Goal: Task Accomplishment & Management: Complete application form

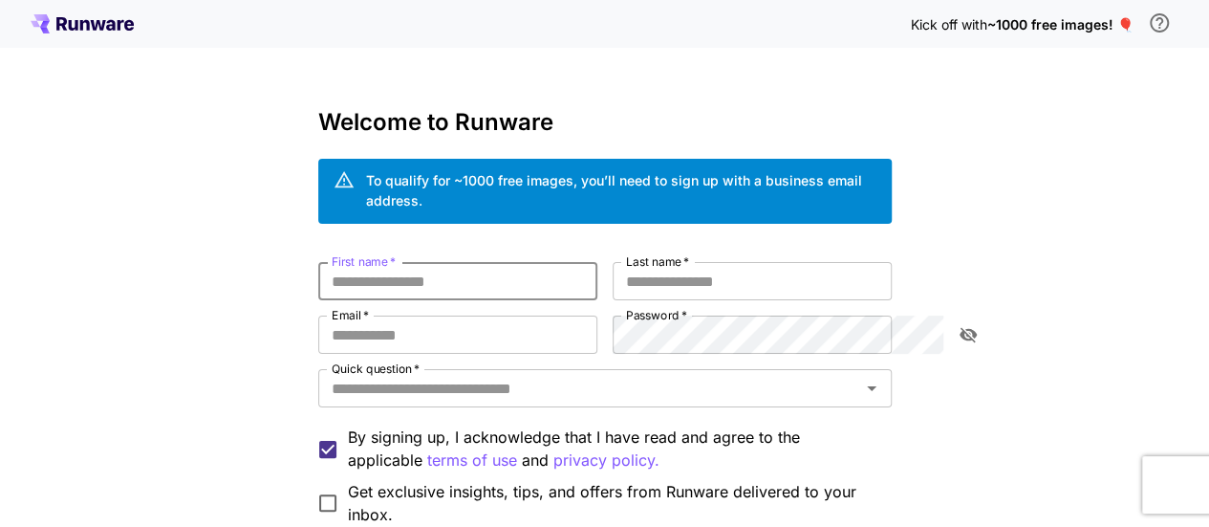
click at [443, 268] on input "First name   *" at bounding box center [457, 281] width 279 height 38
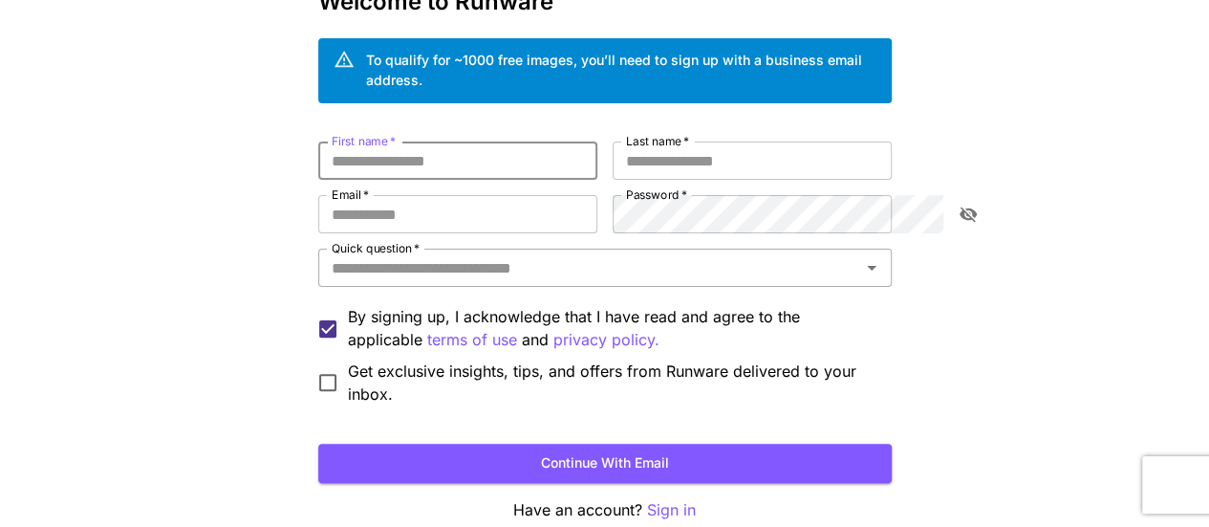
scroll to position [191, 0]
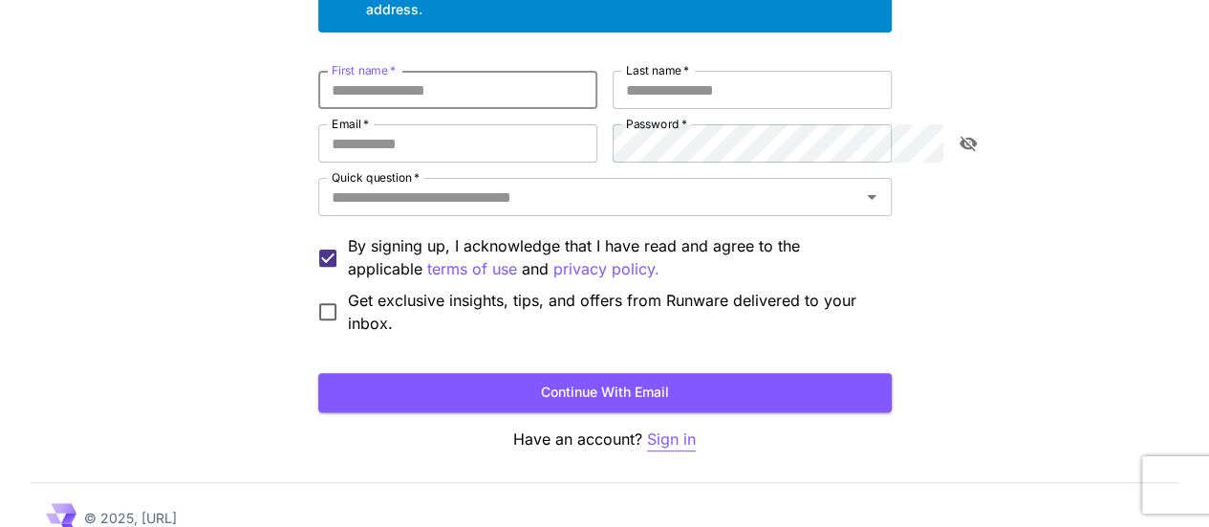
click at [661, 427] on p "Sign in" at bounding box center [671, 439] width 49 height 24
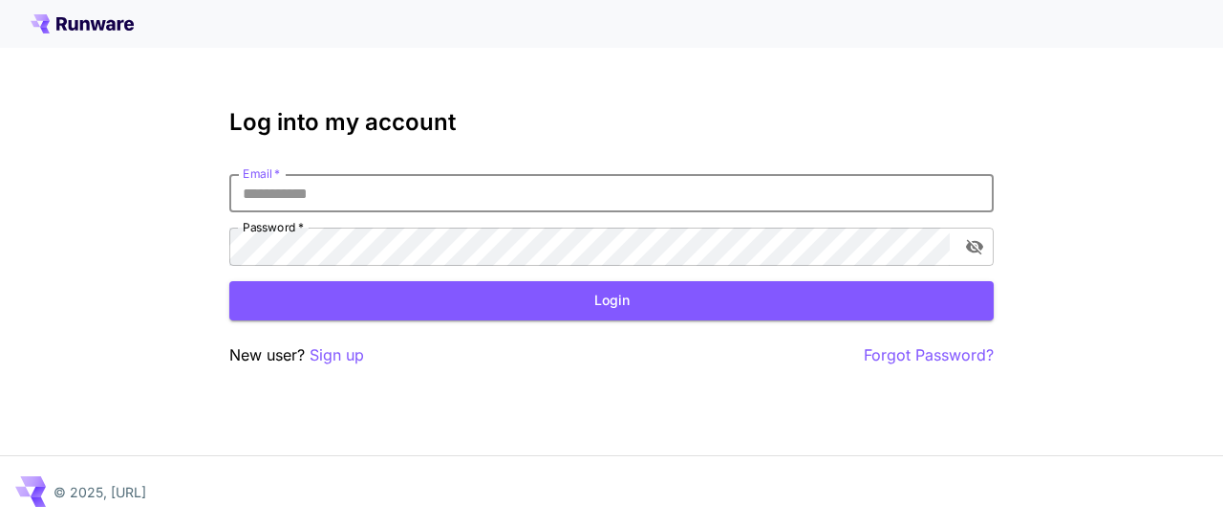
click at [332, 193] on input "Email   *" at bounding box center [611, 193] width 765 height 38
type input "*"
type input "********"
click at [334, 347] on p "Sign up" at bounding box center [337, 355] width 54 height 24
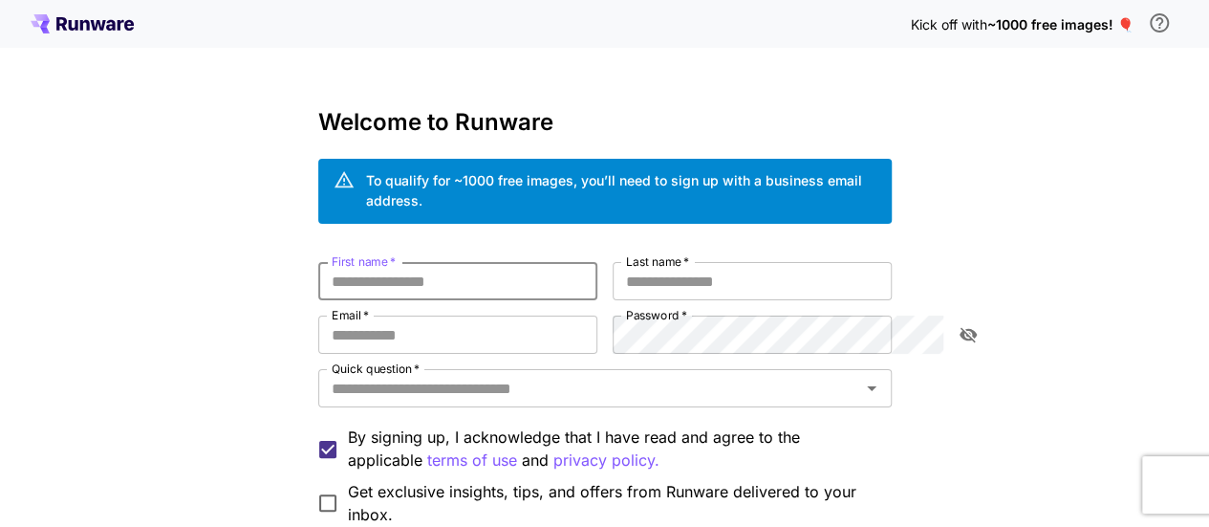
click at [376, 271] on input "First name   *" at bounding box center [457, 281] width 279 height 38
click at [498, 86] on div "Kick off with ~1000 free images! 🎈 Welcome to Runware To qualify for ~1000 free…" at bounding box center [604, 372] width 1209 height 744
click at [528, 262] on input "First name   *" at bounding box center [457, 281] width 279 height 38
type input "*****"
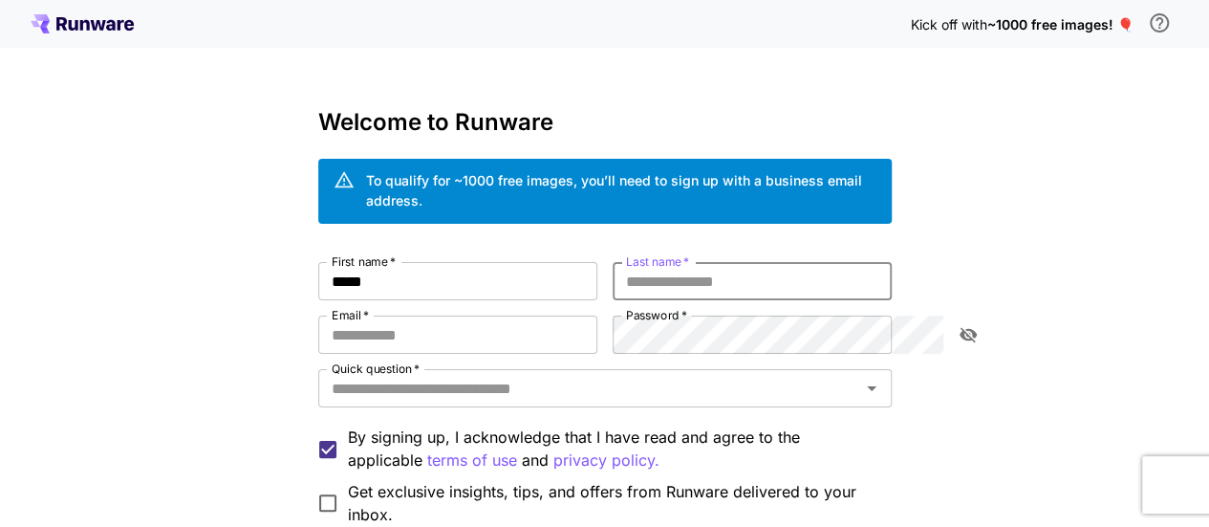
click at [763, 269] on input "Last name   *" at bounding box center [752, 281] width 279 height 38
type input "******"
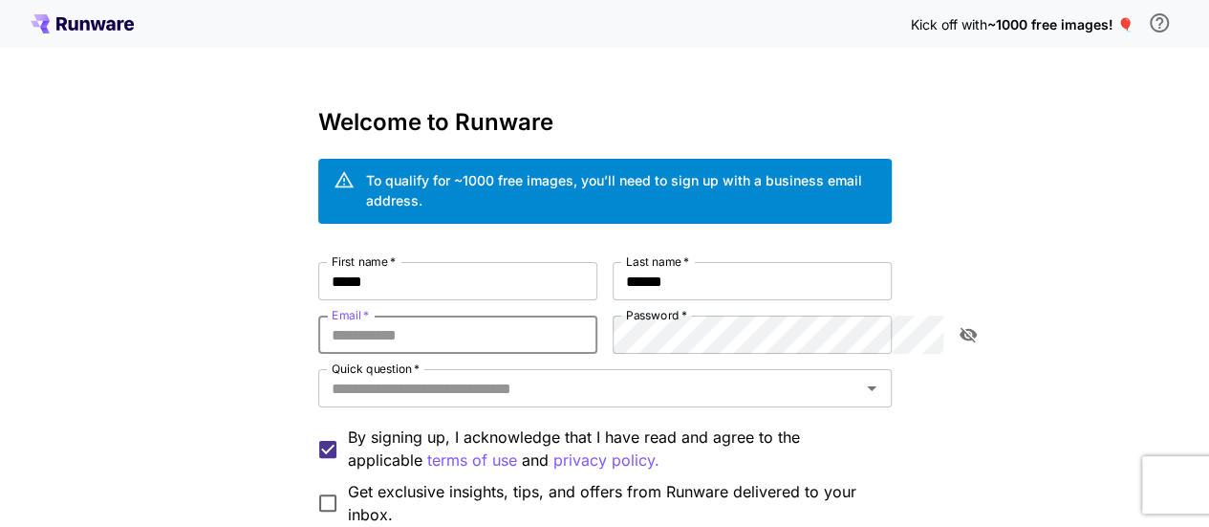
click at [587, 315] on input "Email   *" at bounding box center [457, 334] width 279 height 38
paste input "**********"
click at [680, 313] on div "**********" at bounding box center [604, 394] width 573 height 264
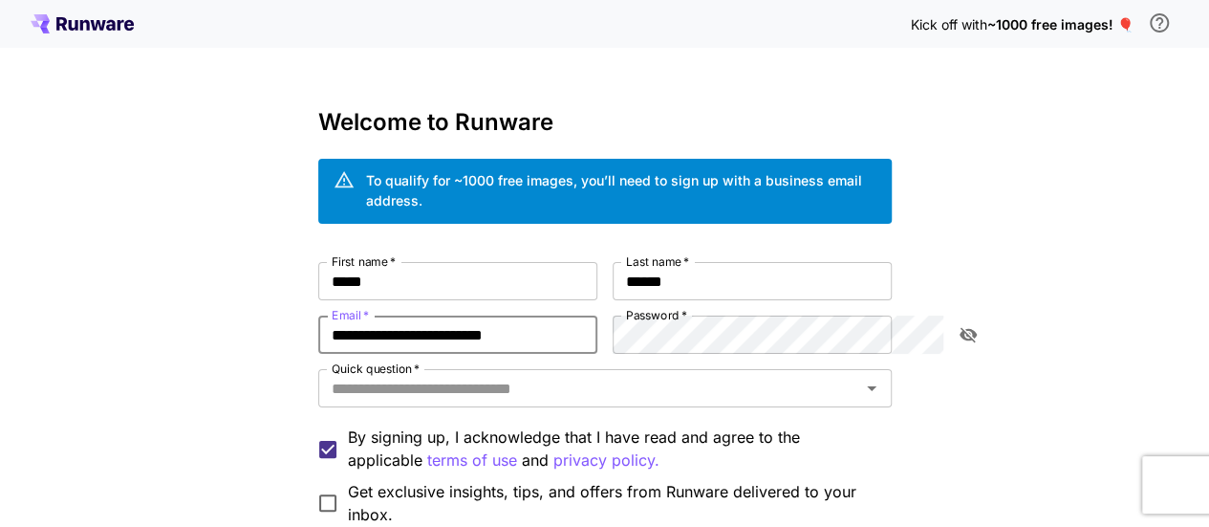
type input "**********"
click at [566, 375] on input "Quick question   *" at bounding box center [589, 388] width 530 height 27
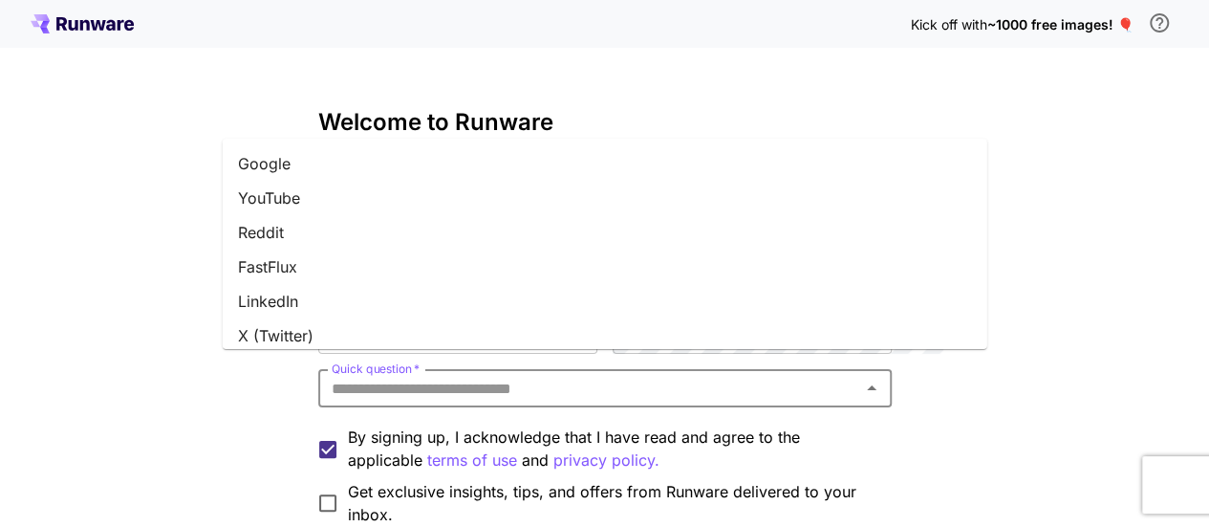
click at [291, 162] on li "Google" at bounding box center [605, 163] width 765 height 34
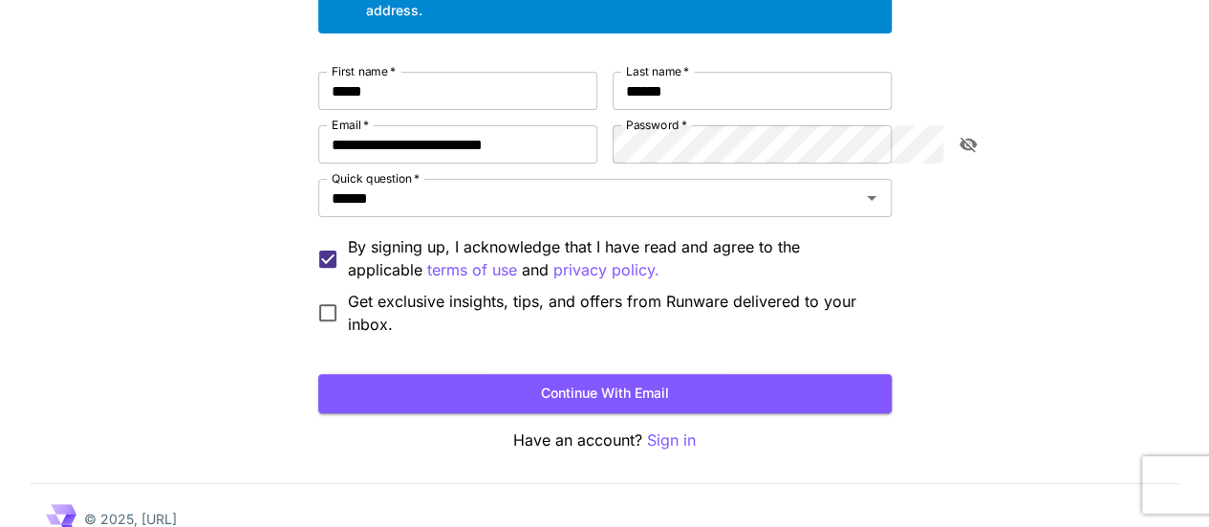
scroll to position [191, 0]
click at [856, 187] on icon "Clear" at bounding box center [846, 196] width 19 height 19
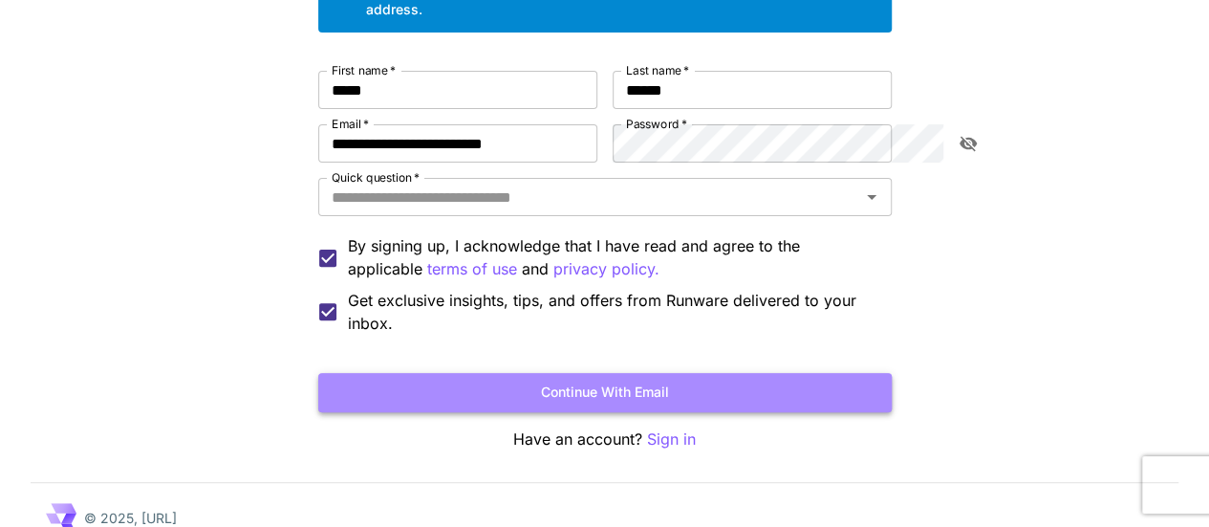
click at [725, 375] on button "Continue with email" at bounding box center [604, 392] width 573 height 39
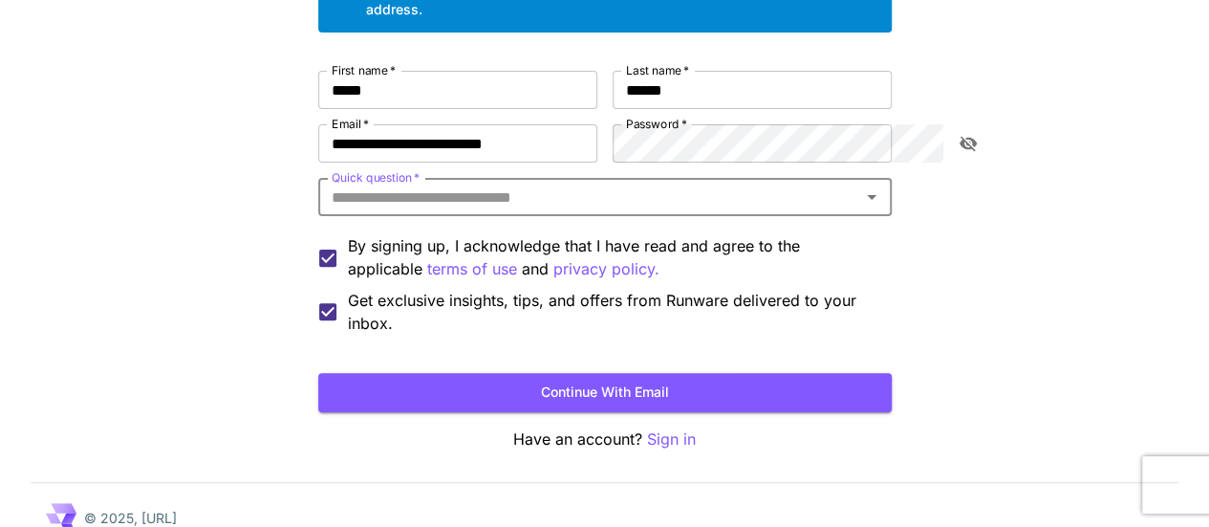
click at [506, 183] on input "Quick question   *" at bounding box center [589, 196] width 530 height 27
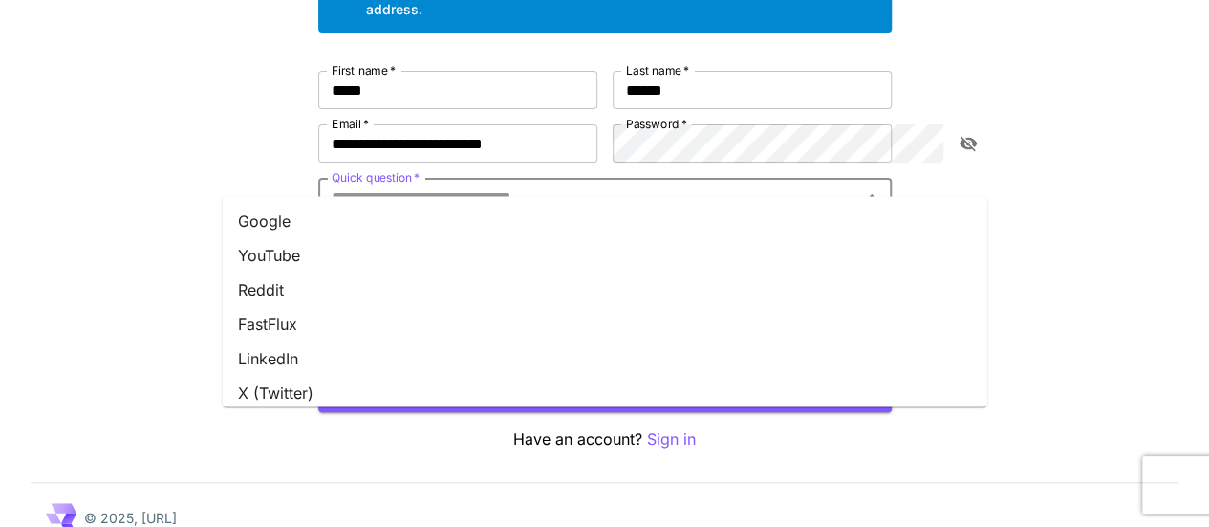
drag, startPoint x: 294, startPoint y: 215, endPoint x: 453, endPoint y: 229, distance: 159.3
click at [295, 215] on li "Google" at bounding box center [605, 221] width 765 height 34
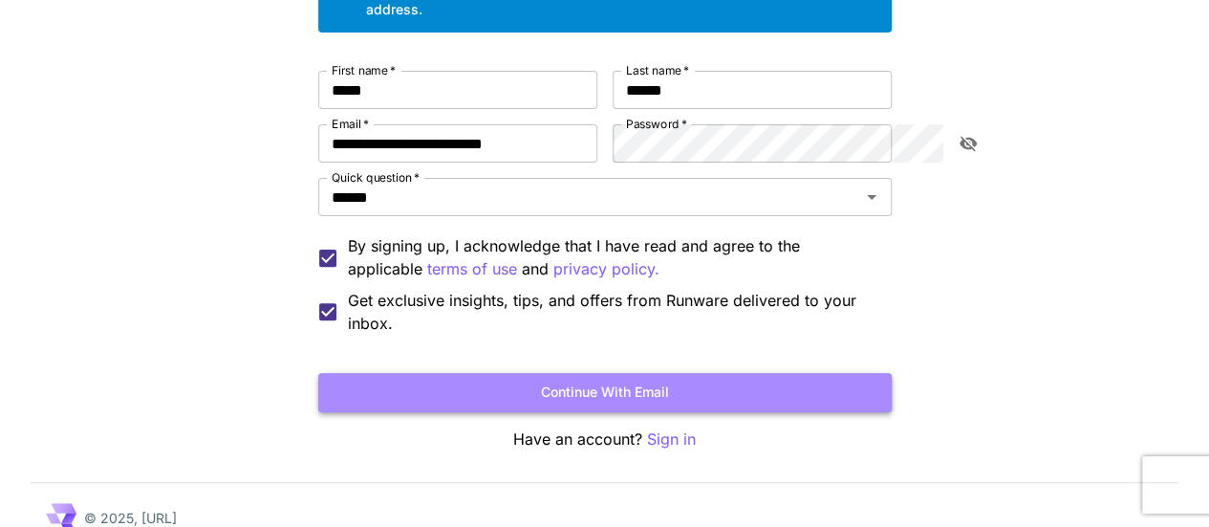
click at [459, 373] on button "Continue with email" at bounding box center [604, 392] width 573 height 39
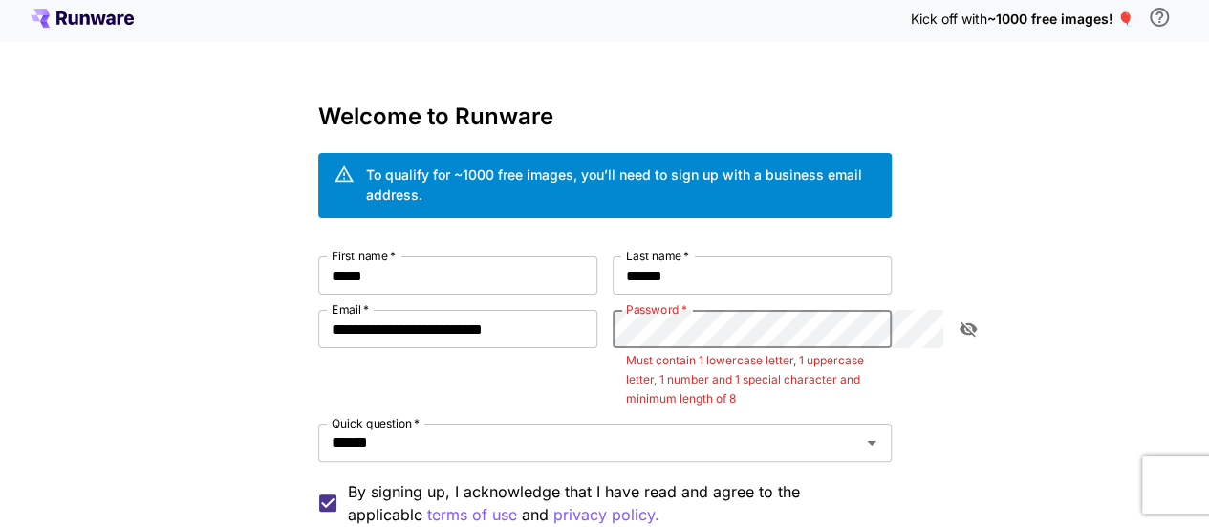
scroll to position [0, 0]
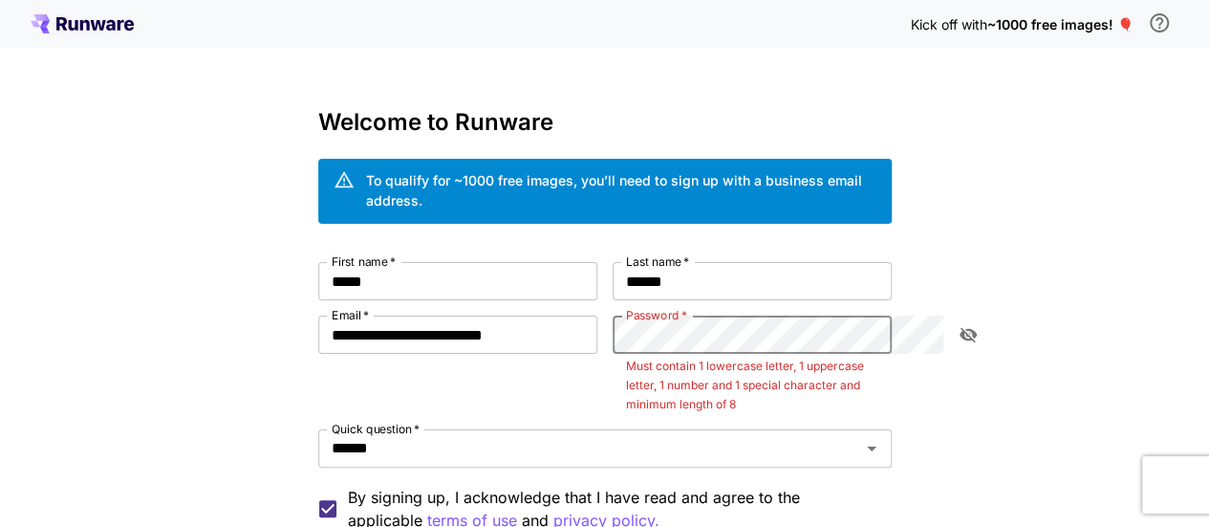
click at [979, 317] on button "toggle password visibility" at bounding box center [968, 334] width 34 height 34
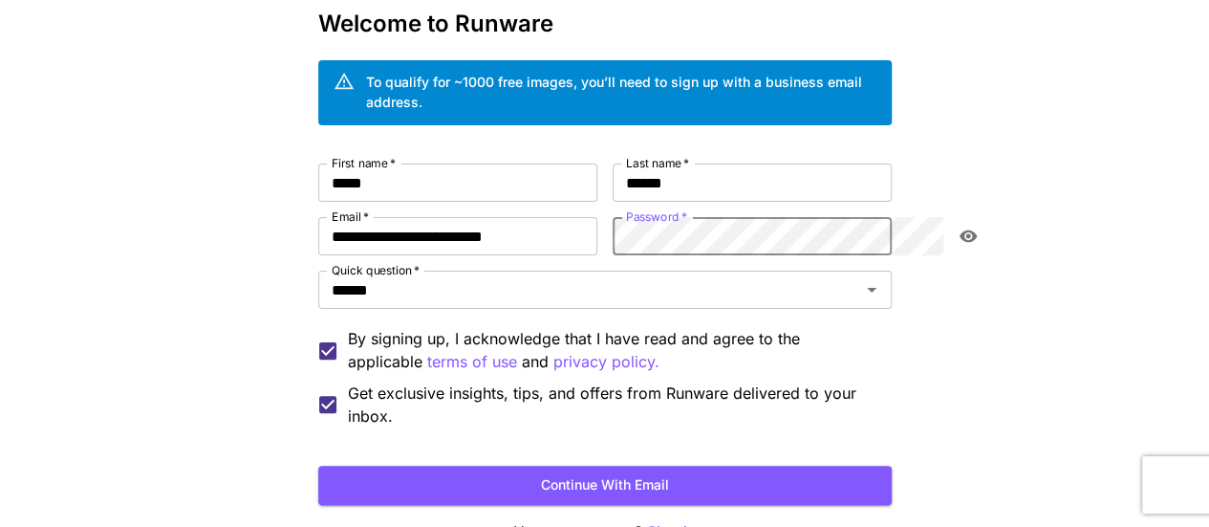
scroll to position [191, 0]
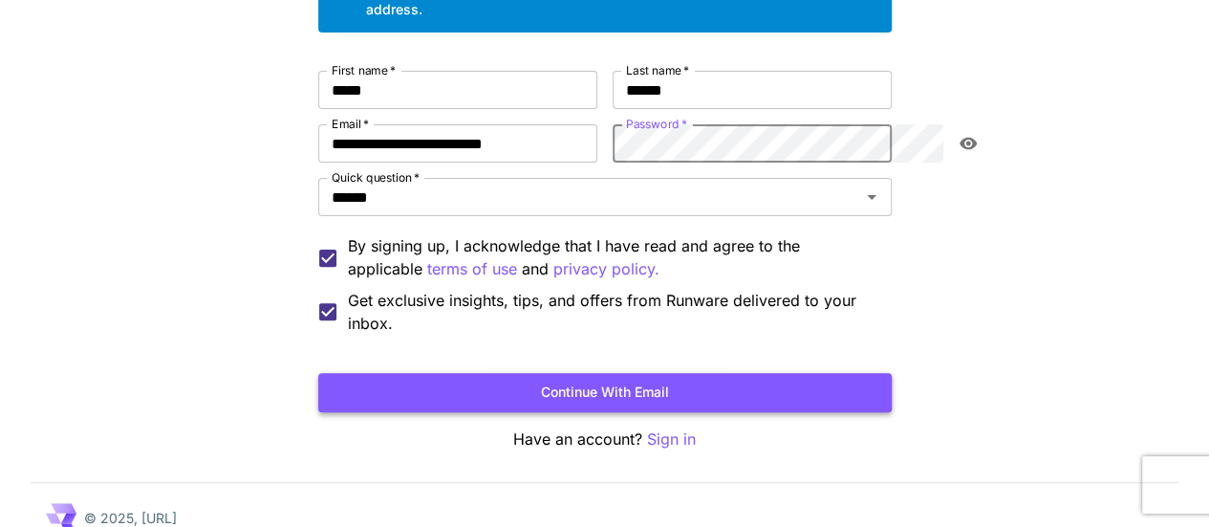
click at [751, 373] on button "Continue with email" at bounding box center [604, 392] width 573 height 39
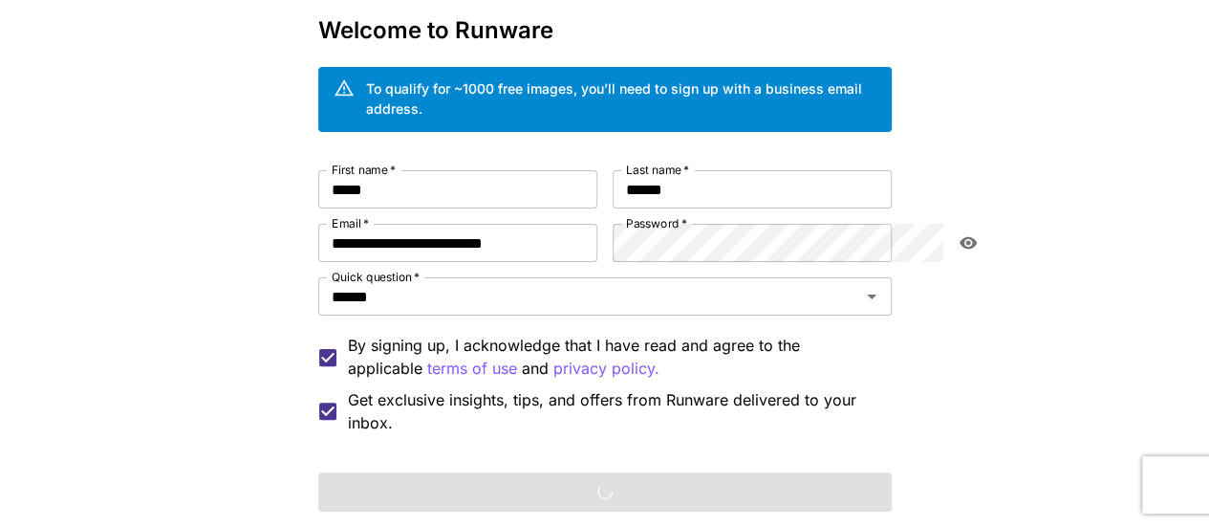
scroll to position [0, 0]
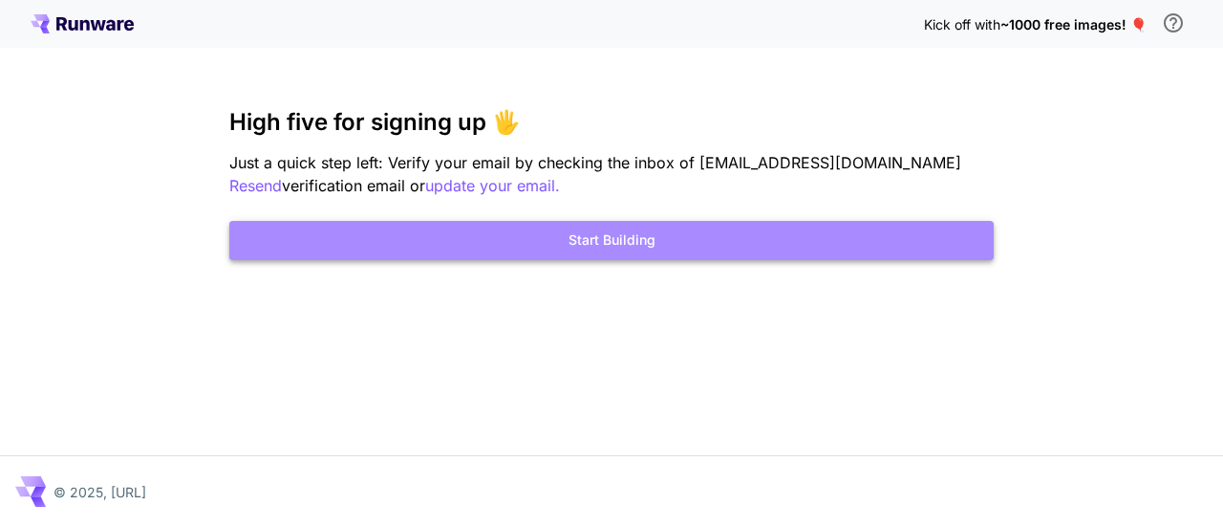
click at [681, 242] on button "Start Building" at bounding box center [611, 240] width 765 height 39
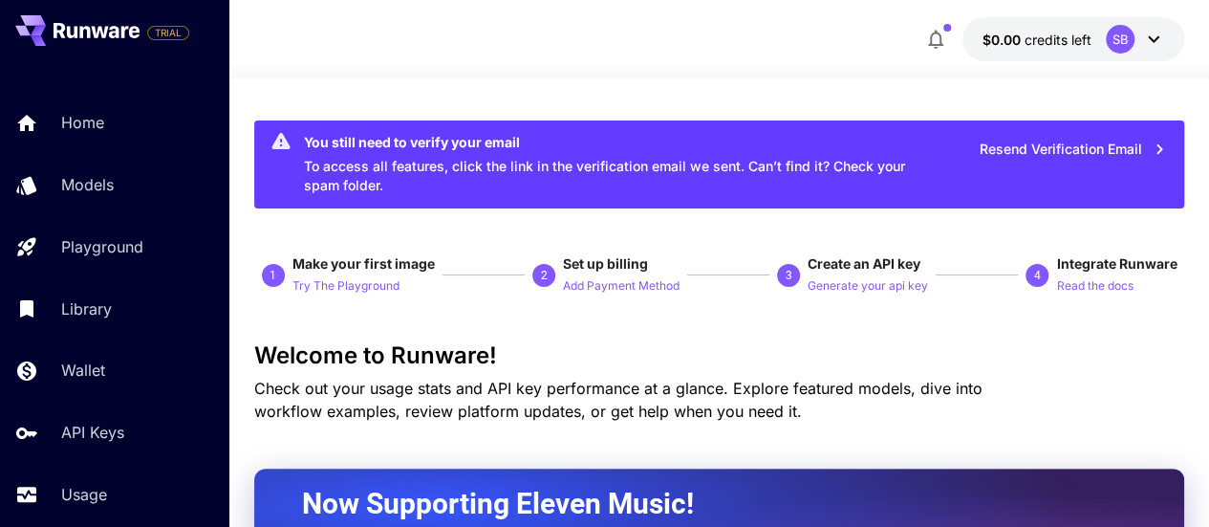
click at [1155, 29] on icon at bounding box center [1153, 39] width 23 height 23
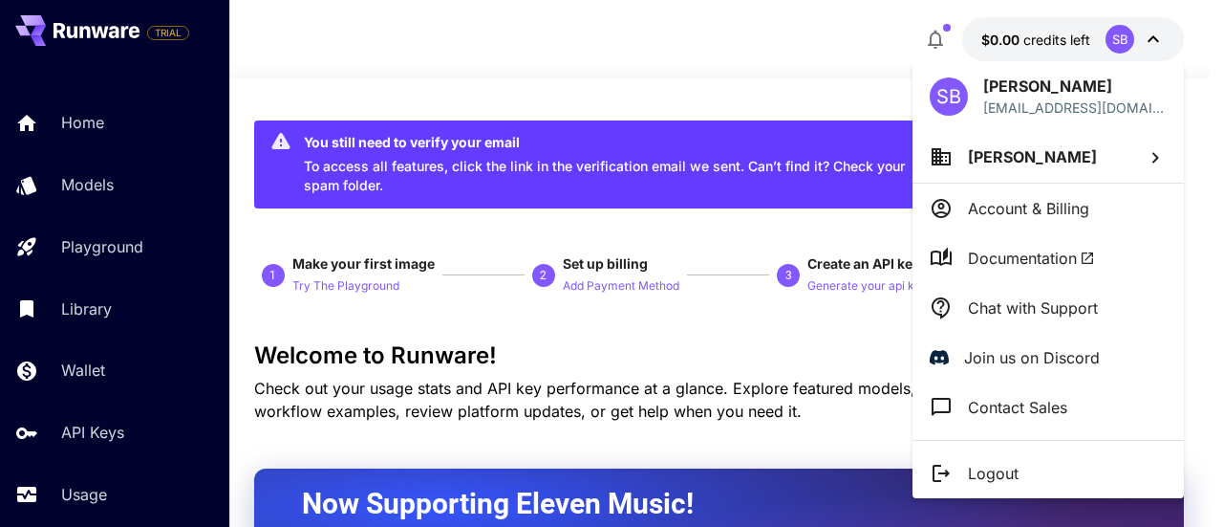
click at [430, 61] on div at bounding box center [611, 263] width 1223 height 527
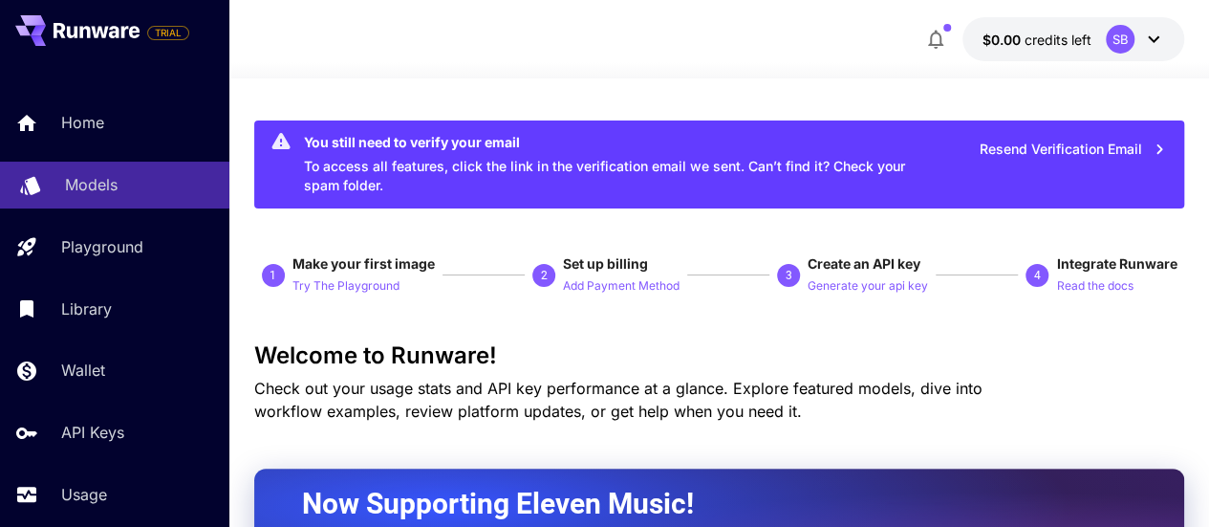
click at [84, 181] on p "Models" at bounding box center [91, 184] width 53 height 23
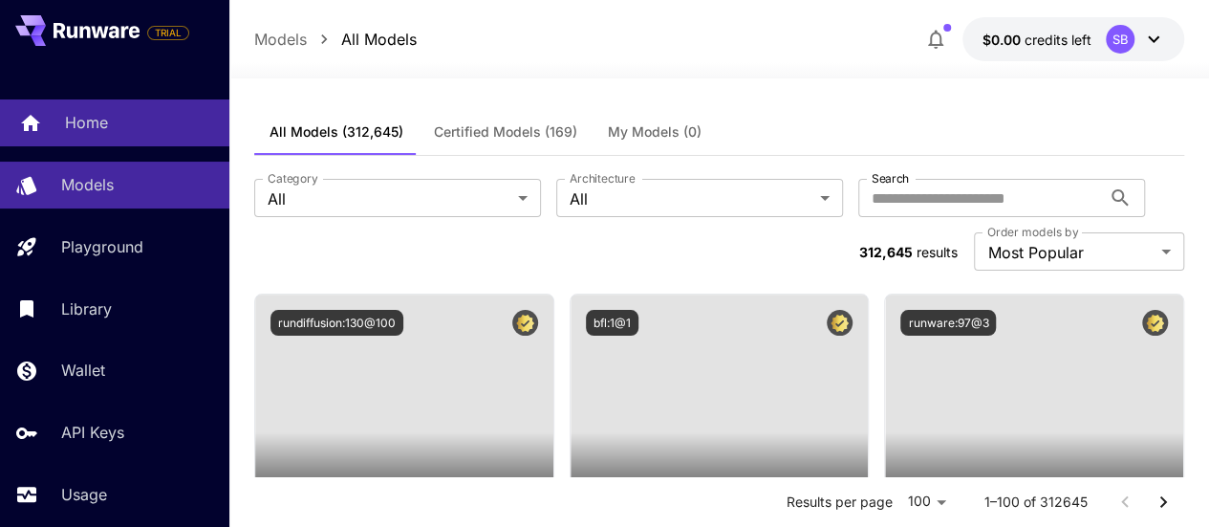
click at [94, 124] on p "Home" at bounding box center [86, 122] width 43 height 23
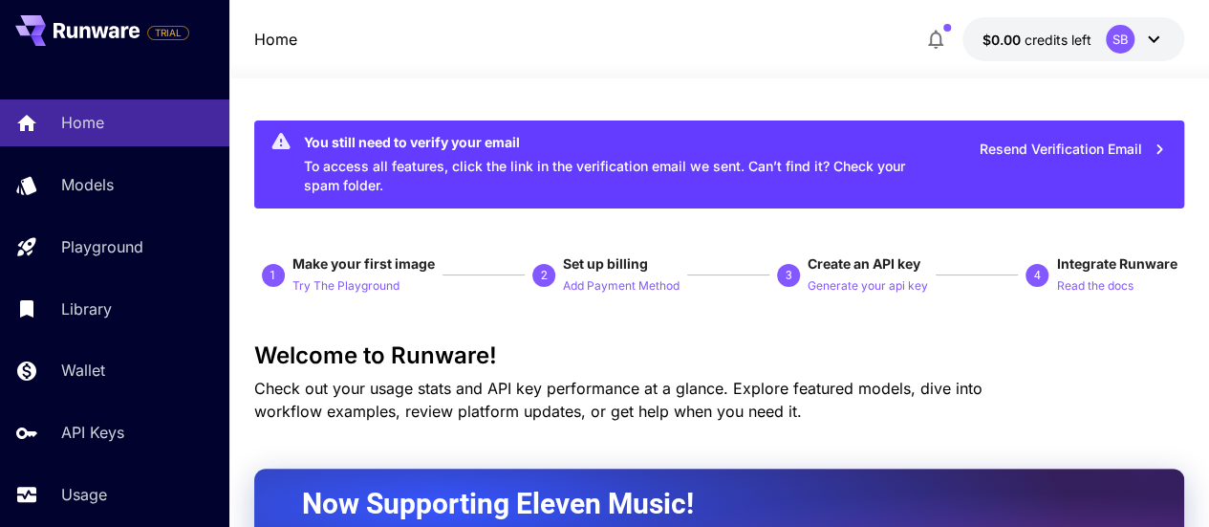
click at [1145, 52] on div "SB" at bounding box center [1135, 39] width 59 height 29
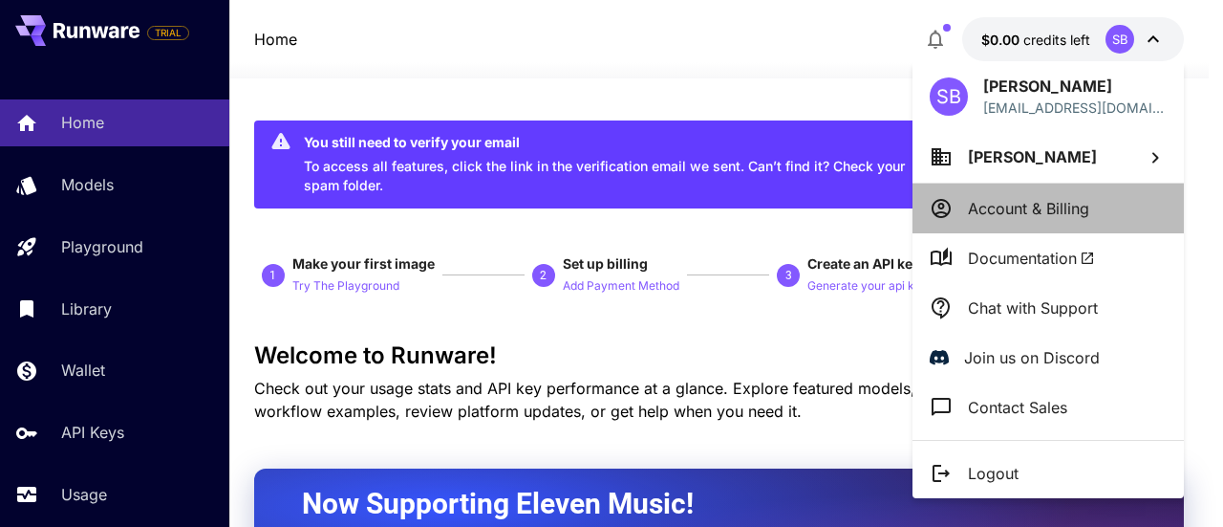
click at [1074, 198] on p "Account & Billing" at bounding box center [1028, 208] width 121 height 23
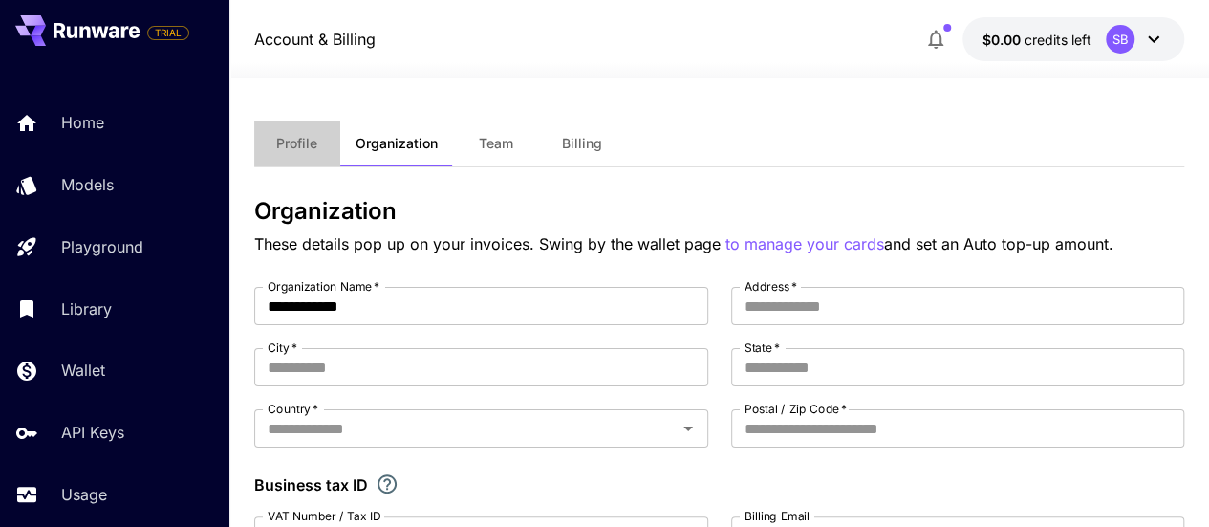
click at [300, 141] on span "Profile" at bounding box center [296, 143] width 41 height 17
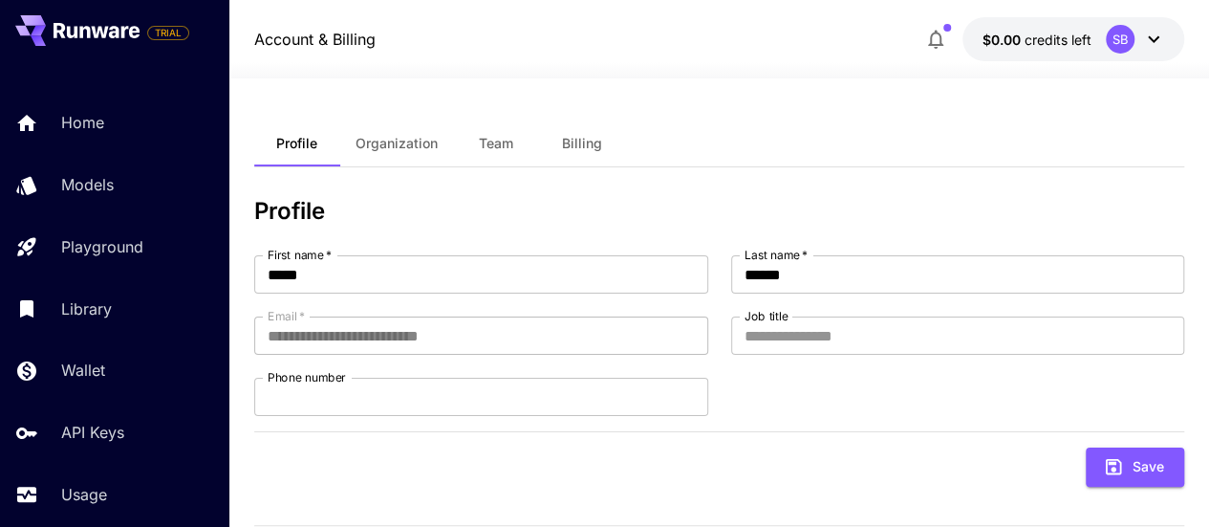
click at [397, 142] on span "Organization" at bounding box center [396, 143] width 82 height 17
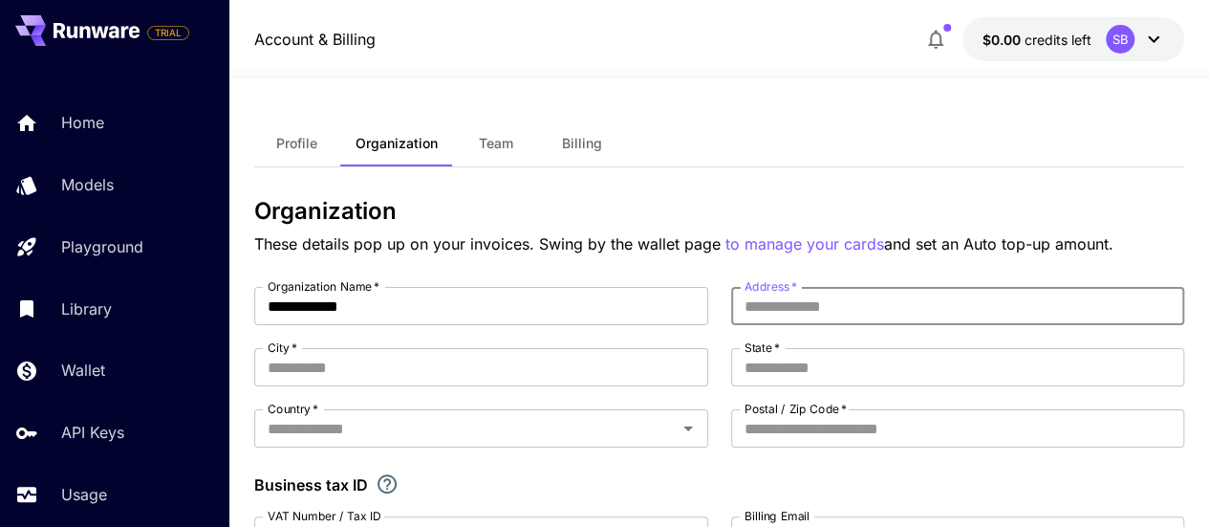
click at [872, 308] on input "Address   *" at bounding box center [958, 306] width 454 height 38
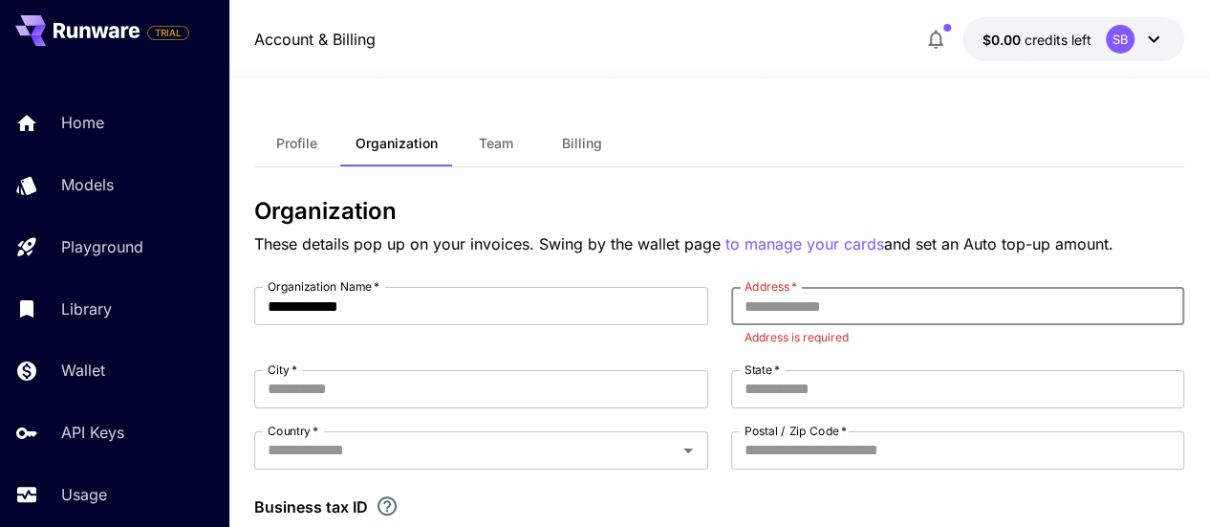
click at [329, 136] on button "Profile" at bounding box center [297, 143] width 86 height 46
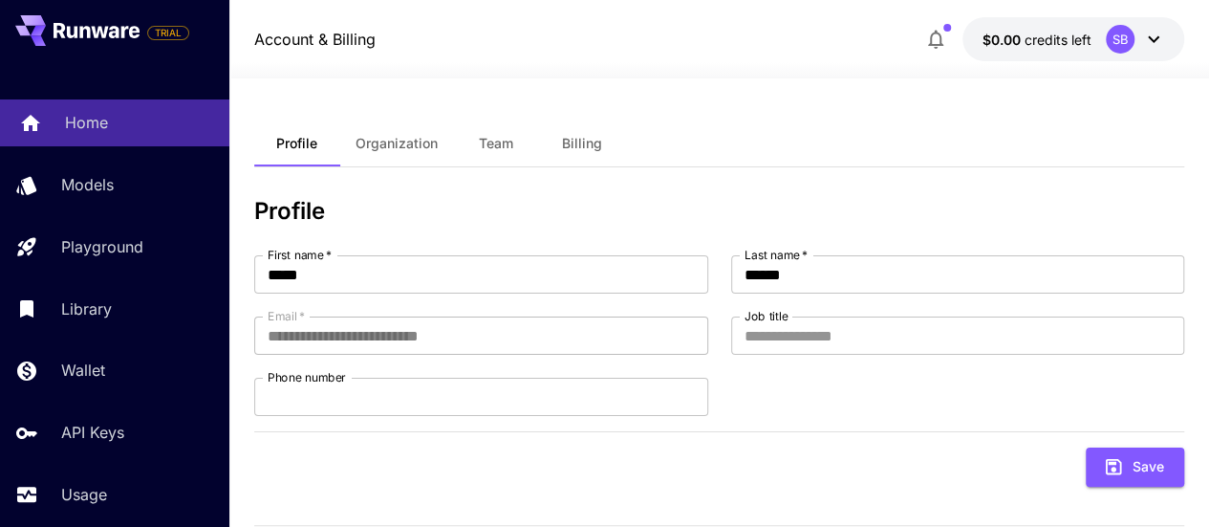
click at [100, 126] on p "Home" at bounding box center [86, 122] width 43 height 23
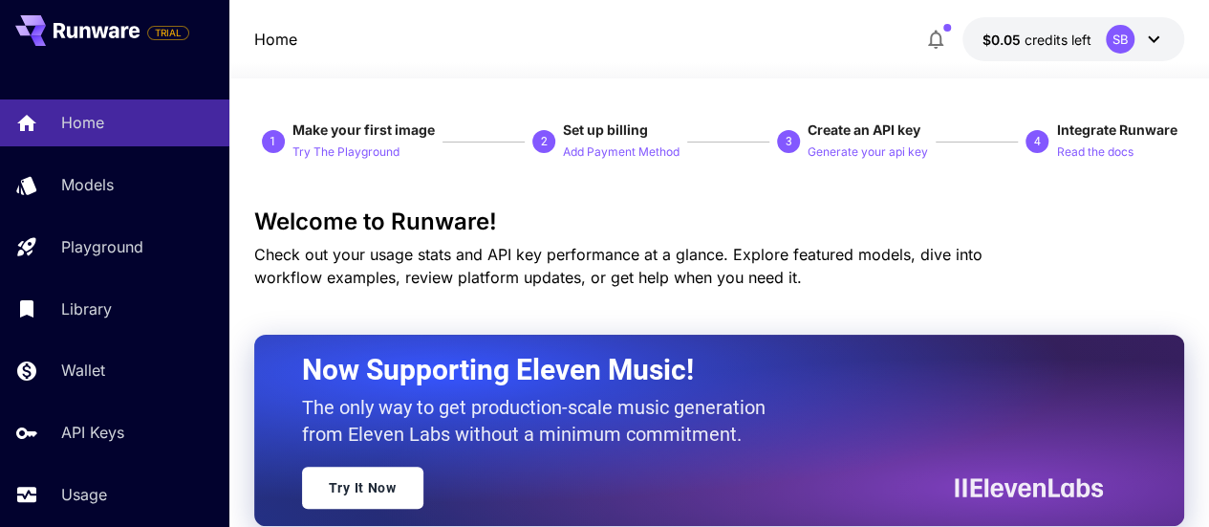
click at [1128, 46] on div "SB" at bounding box center [1120, 39] width 29 height 29
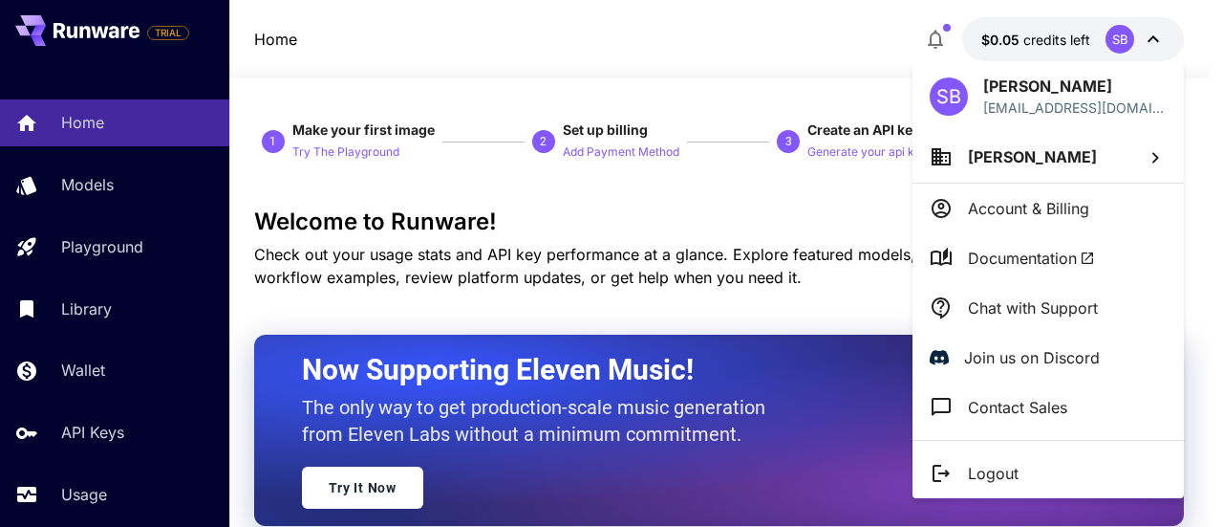
click at [79, 186] on div at bounding box center [611, 263] width 1223 height 527
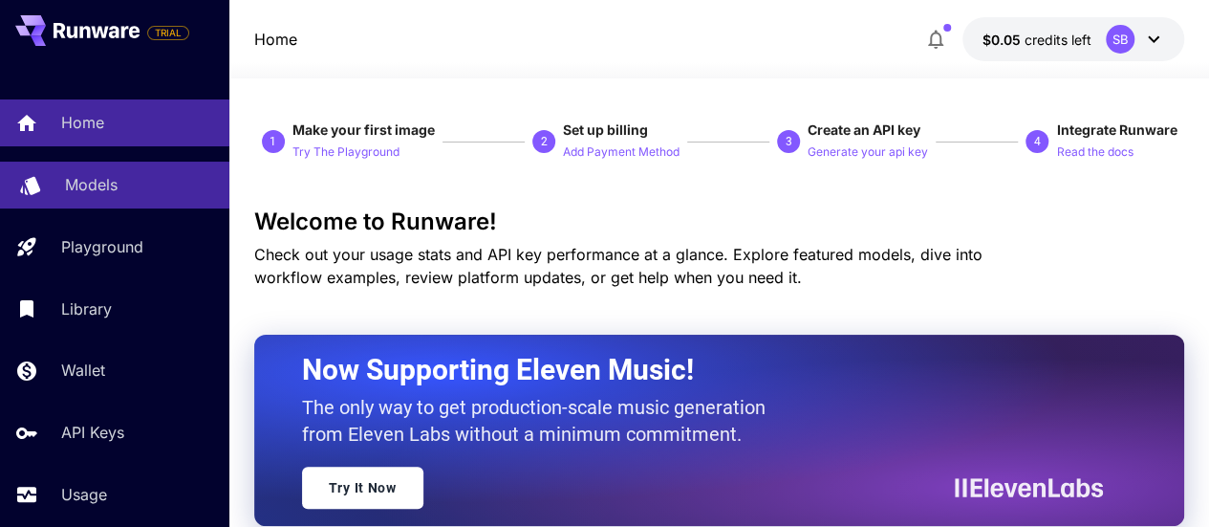
click at [79, 186] on p "Models" at bounding box center [91, 184] width 53 height 23
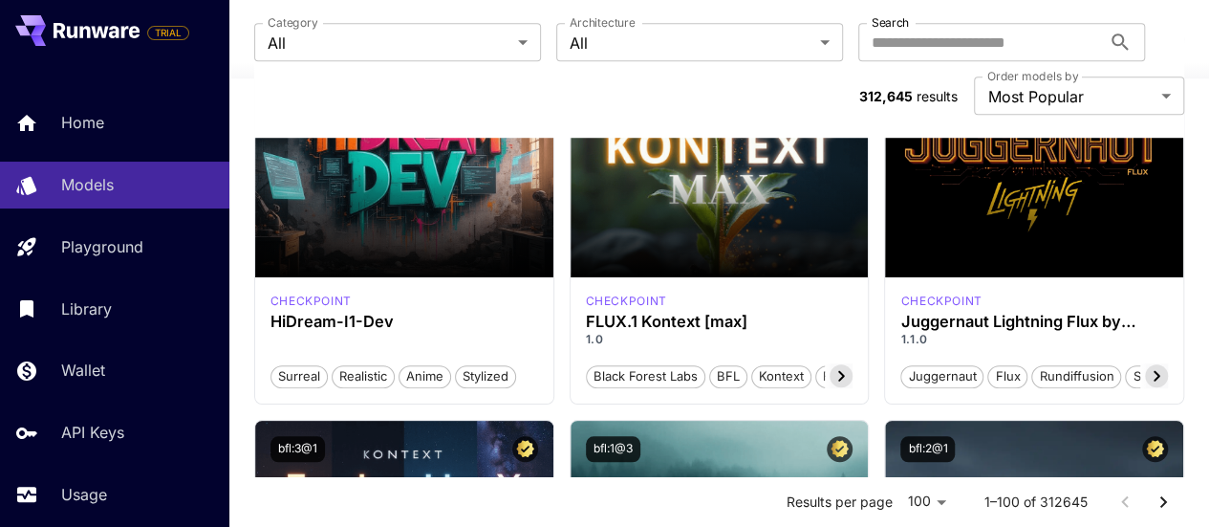
scroll to position [669, 0]
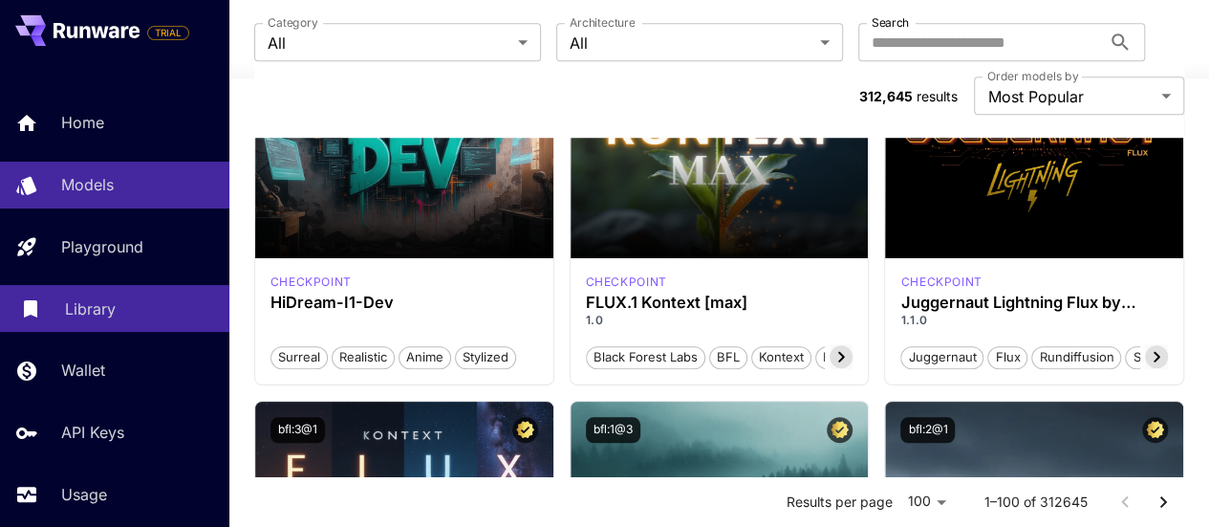
click at [166, 318] on div "Library" at bounding box center [139, 308] width 149 height 23
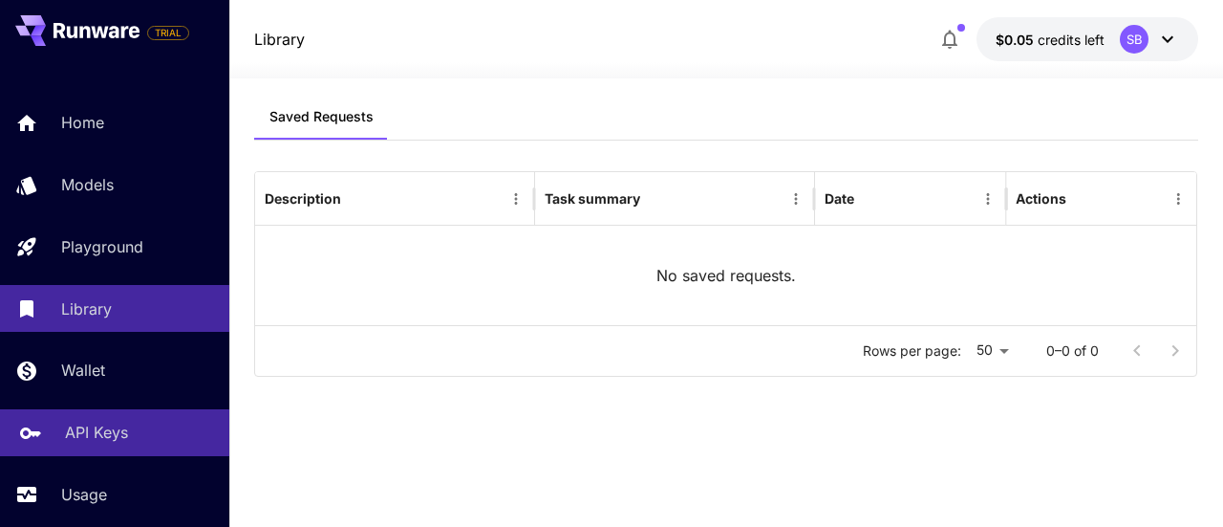
click at [113, 435] on p "API Keys" at bounding box center [96, 431] width 63 height 23
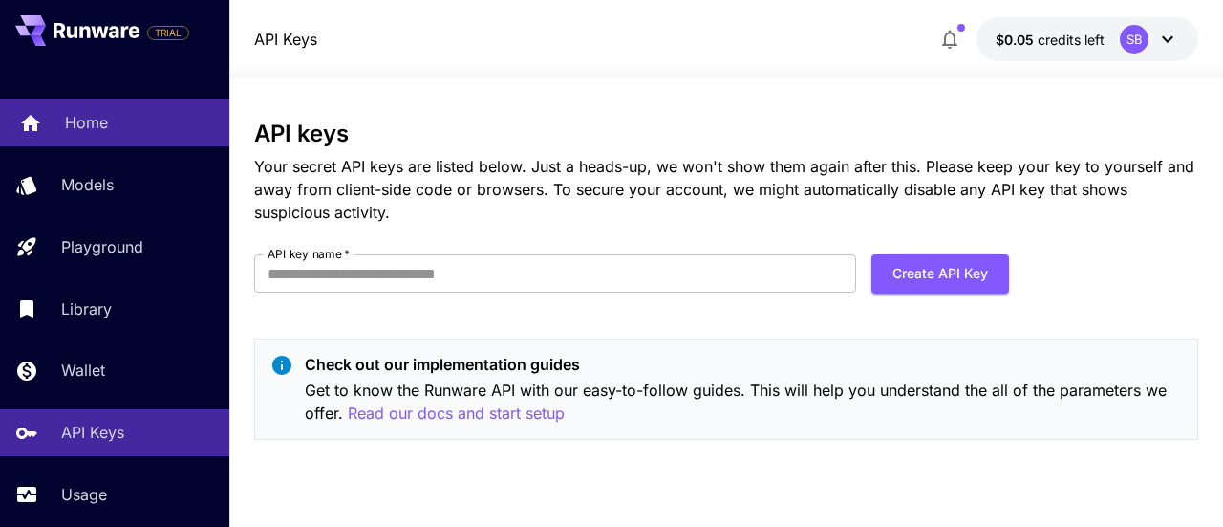
click at [118, 113] on div "Home" at bounding box center [139, 122] width 149 height 23
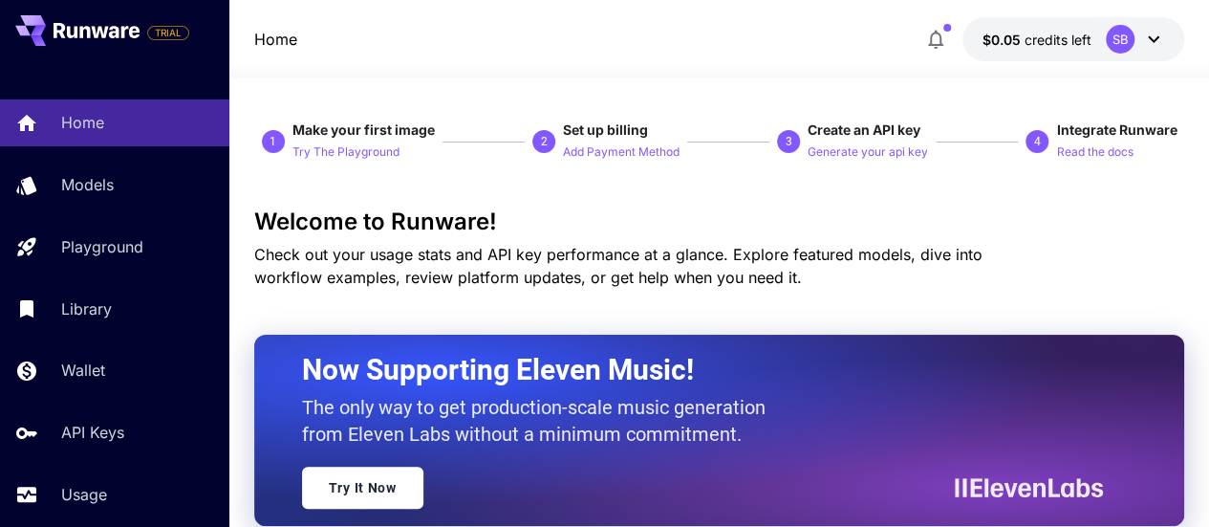
click at [1156, 32] on icon at bounding box center [1153, 39] width 23 height 23
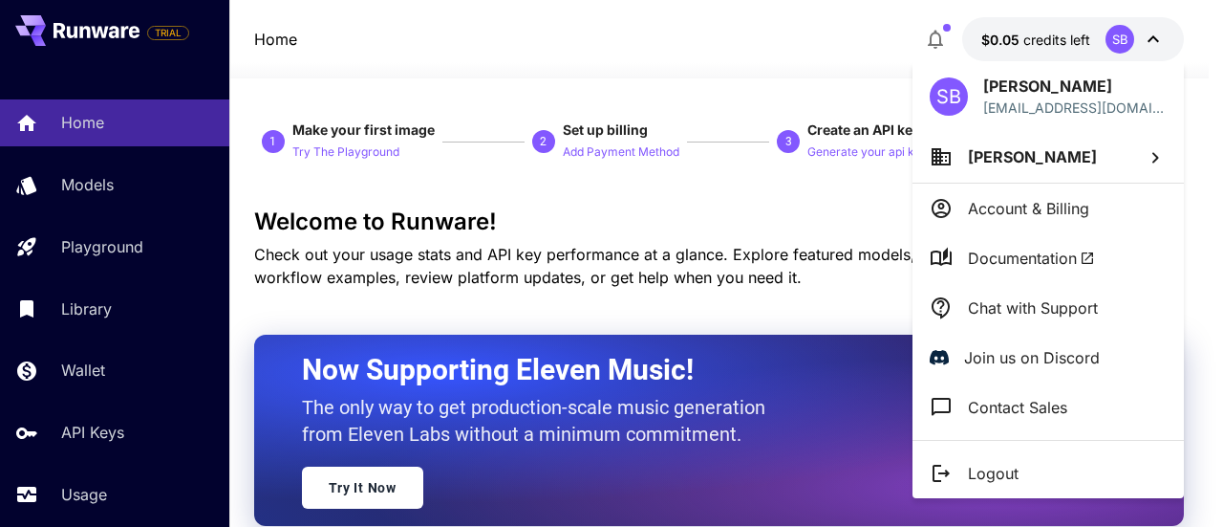
click at [123, 179] on div at bounding box center [611, 263] width 1223 height 527
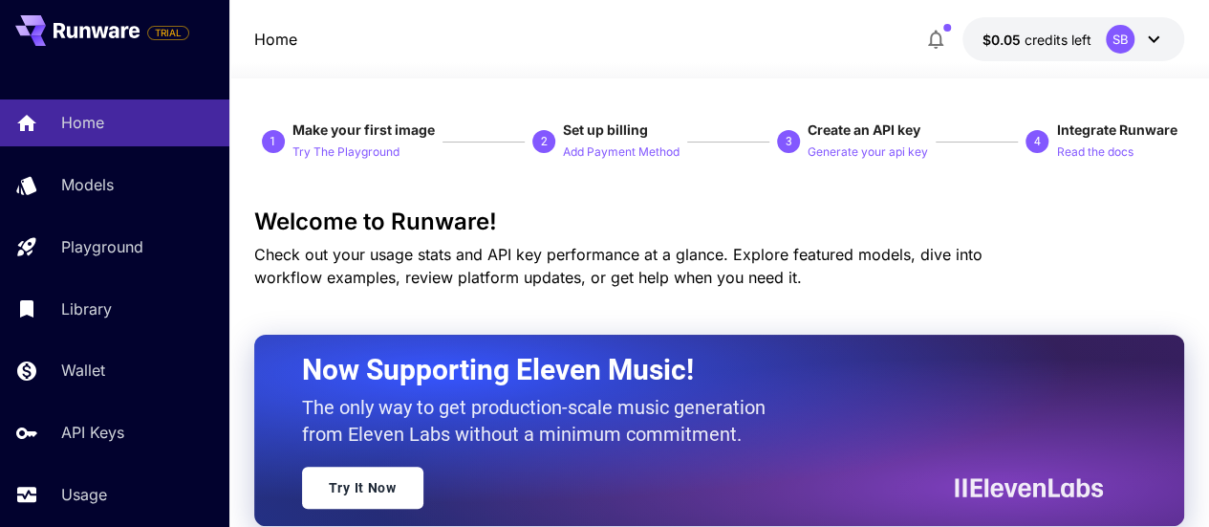
click at [112, 216] on div "Home Models Playground Library Wallet API Keys Usage" at bounding box center [114, 308] width 229 height 418
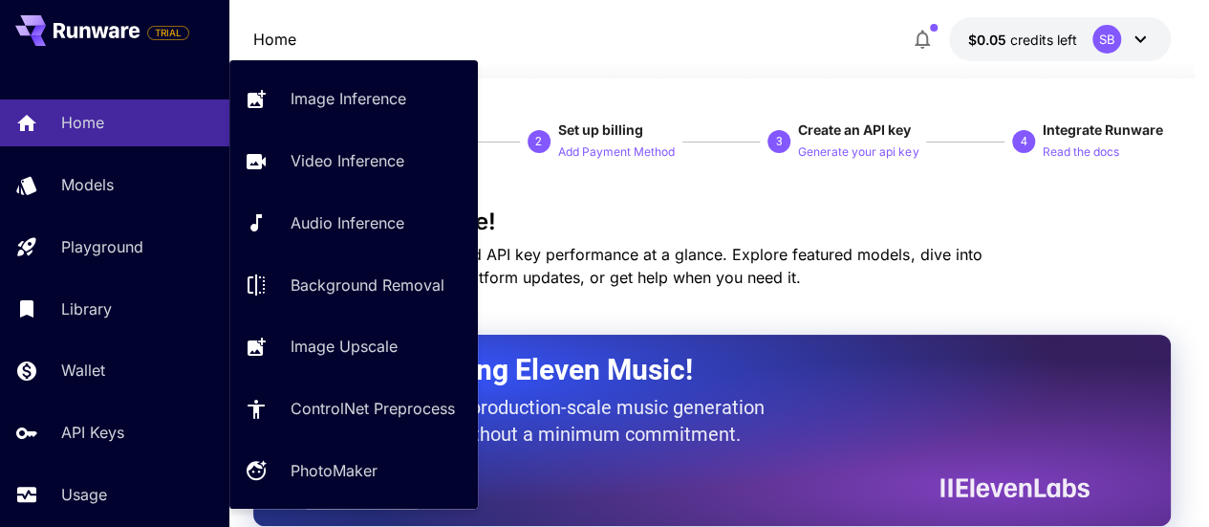
click at [115, 274] on div "Home Models Playground Library Wallet API Keys Usage" at bounding box center [114, 308] width 229 height 418
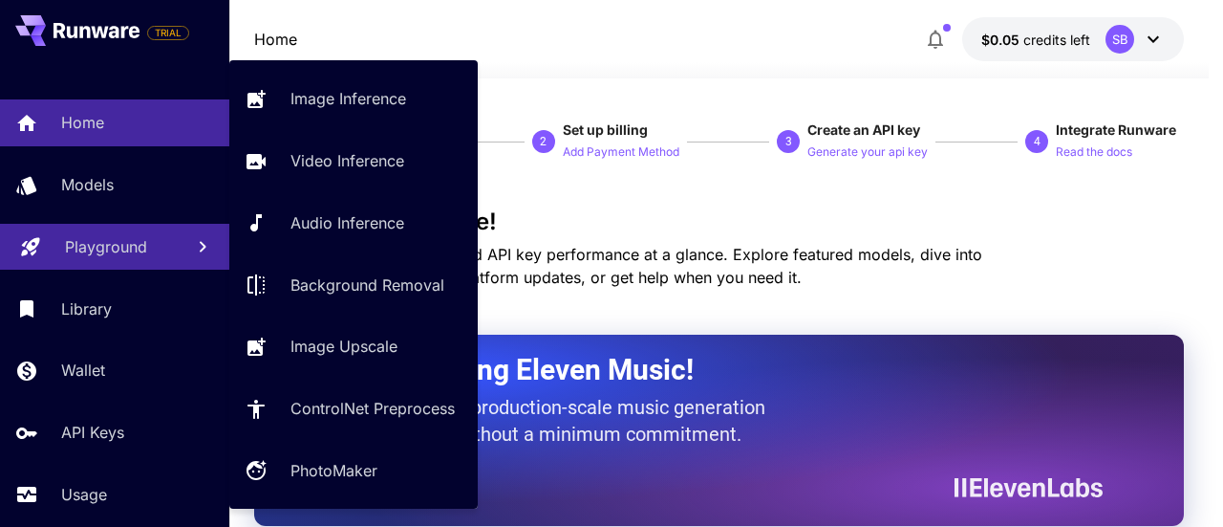
click at [115, 254] on p "Playground" at bounding box center [106, 246] width 82 height 23
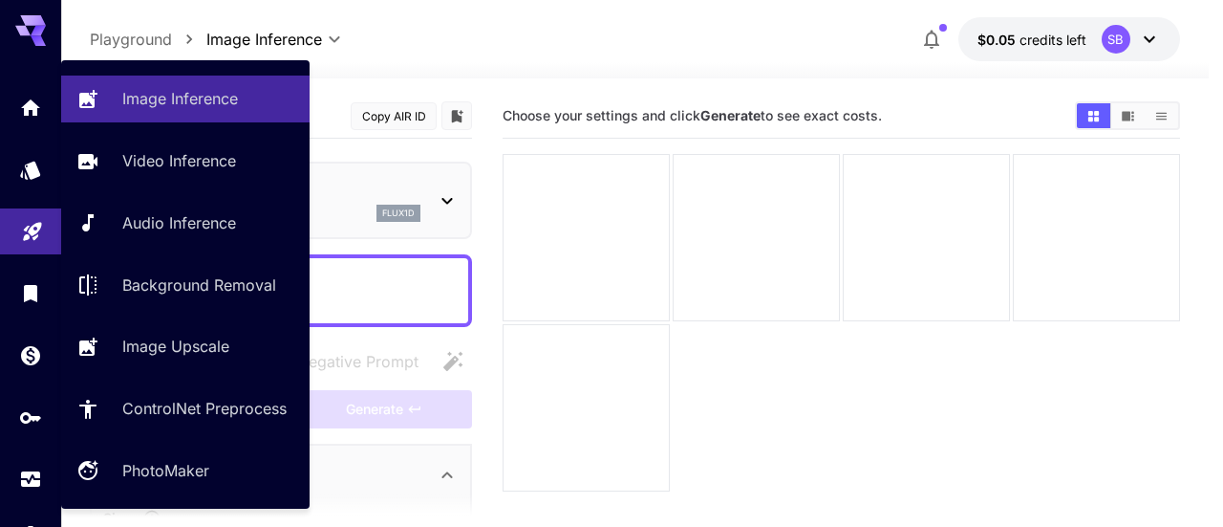
click at [124, 234] on link "Audio Inference" at bounding box center [185, 223] width 248 height 47
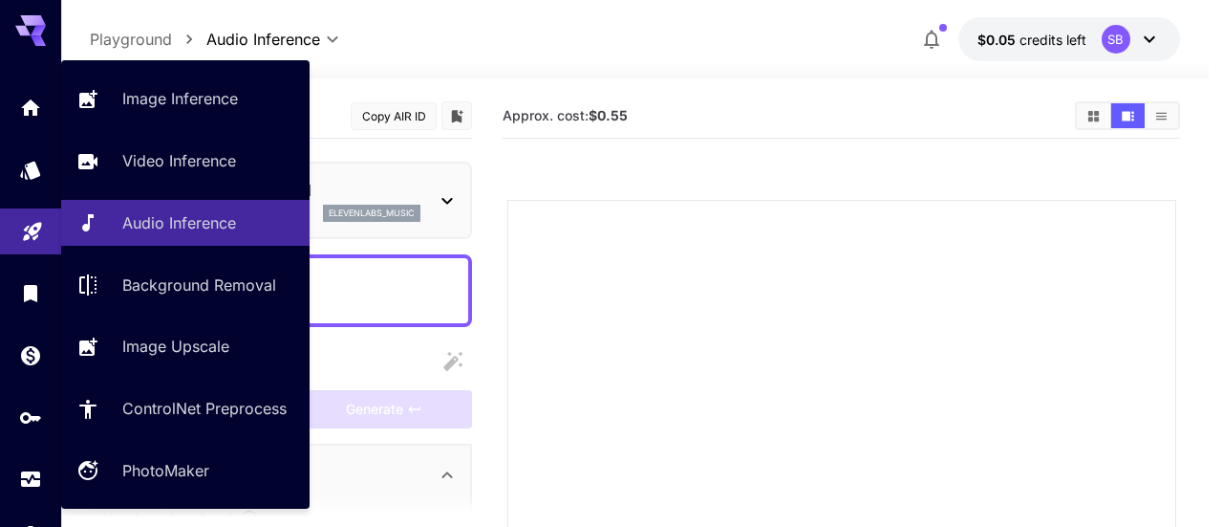
click at [31, 222] on icon "Playground" at bounding box center [32, 225] width 23 height 23
type input "**********"
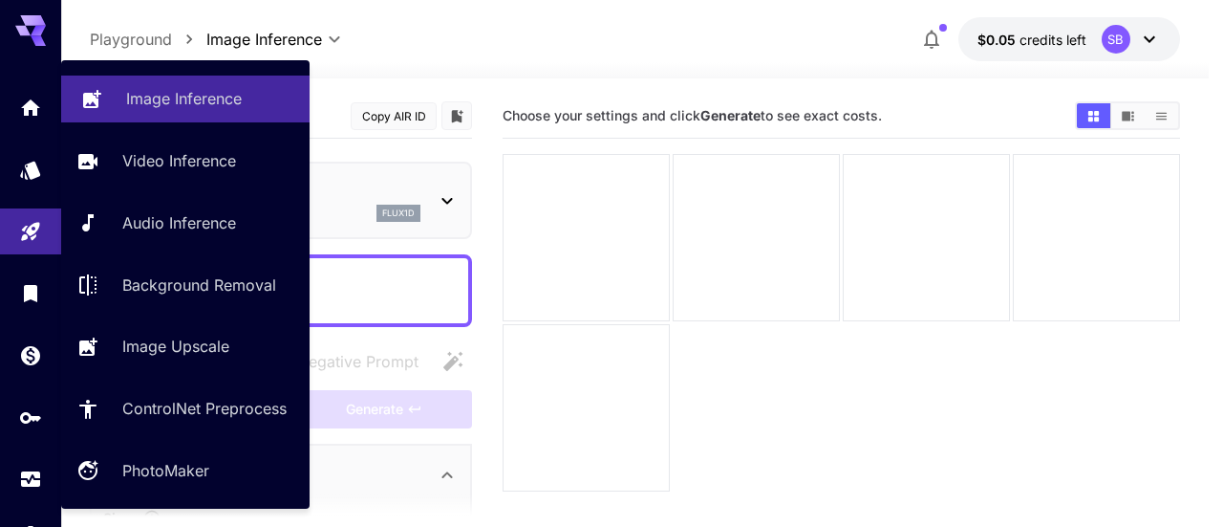
click at [215, 100] on p "Image Inference" at bounding box center [184, 98] width 116 height 23
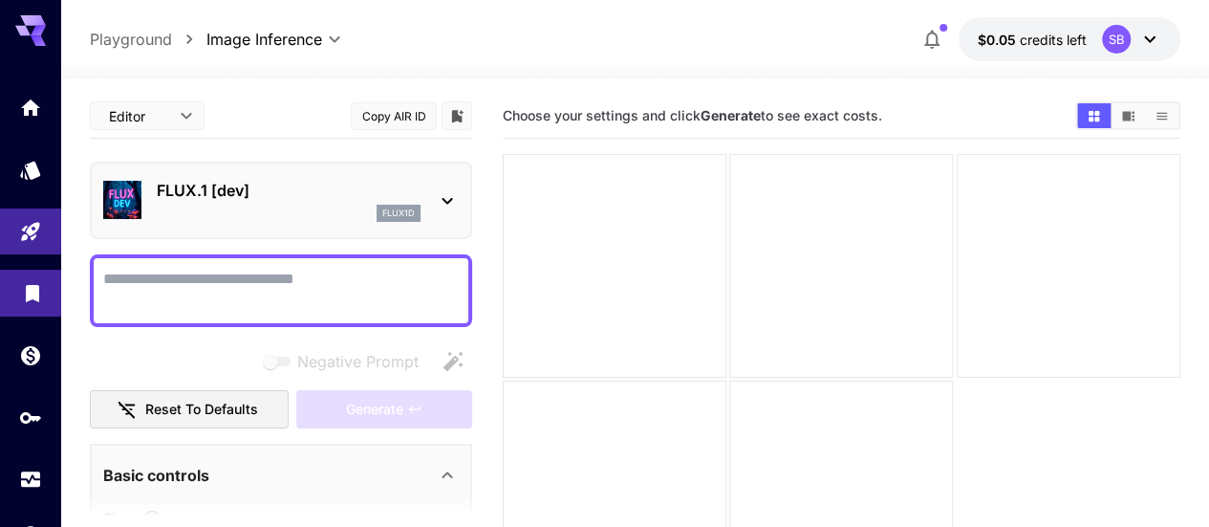
click at [20, 307] on link at bounding box center [30, 292] width 61 height 47
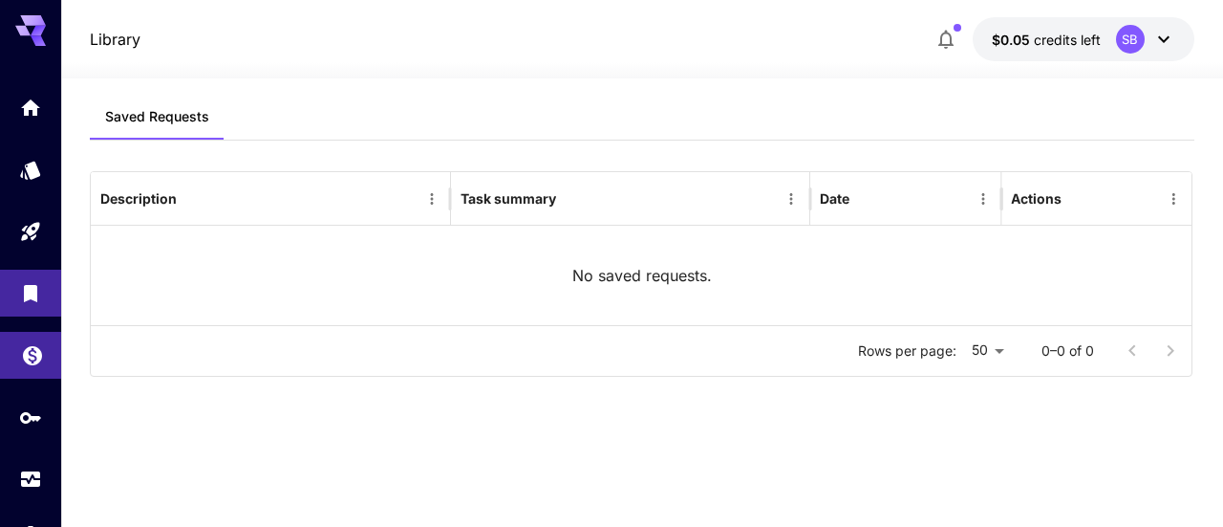
click at [17, 351] on link at bounding box center [30, 355] width 61 height 47
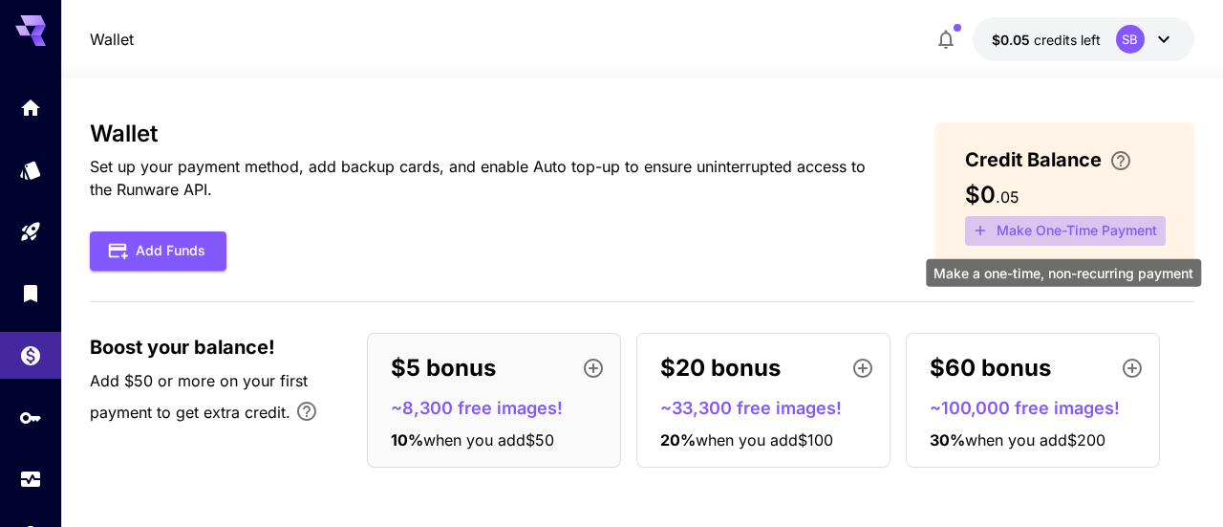
click at [1008, 226] on button "Make One-Time Payment" at bounding box center [1065, 231] width 201 height 30
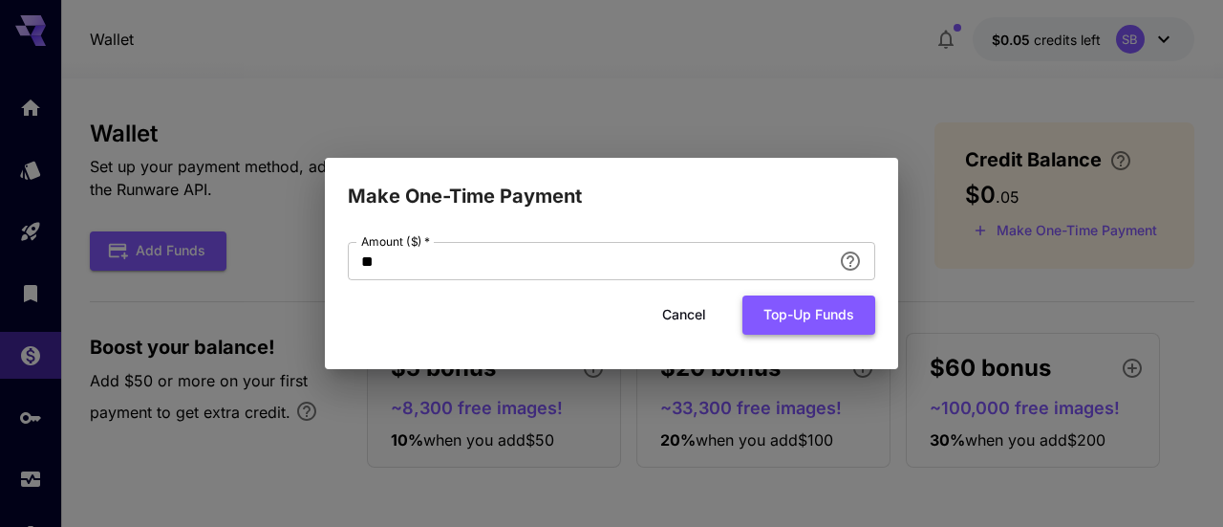
click at [811, 311] on button "Top-up funds" at bounding box center [809, 314] width 133 height 39
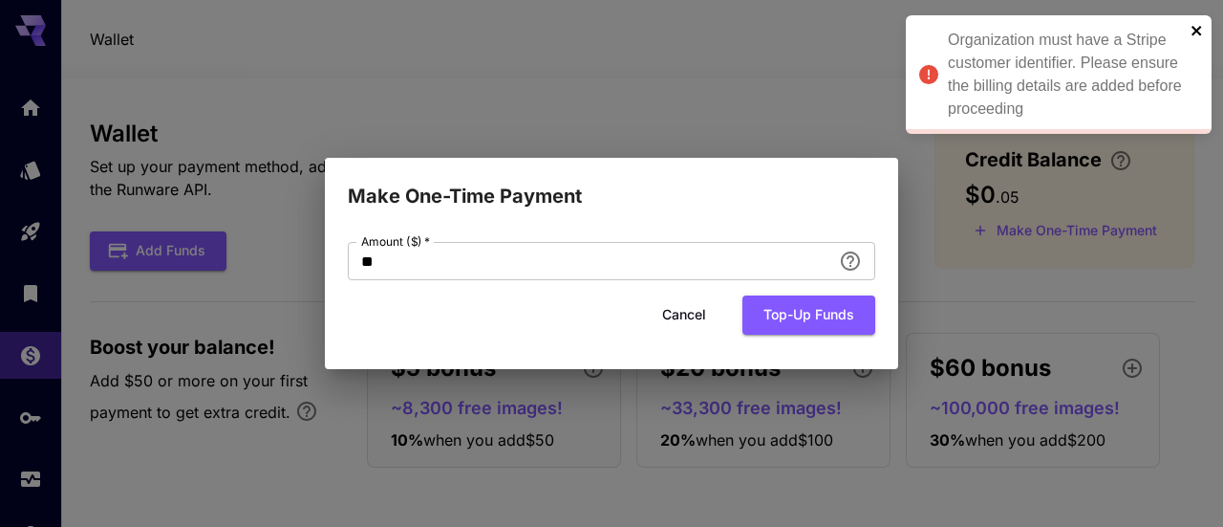
click at [1201, 24] on icon "close" at bounding box center [1197, 30] width 13 height 15
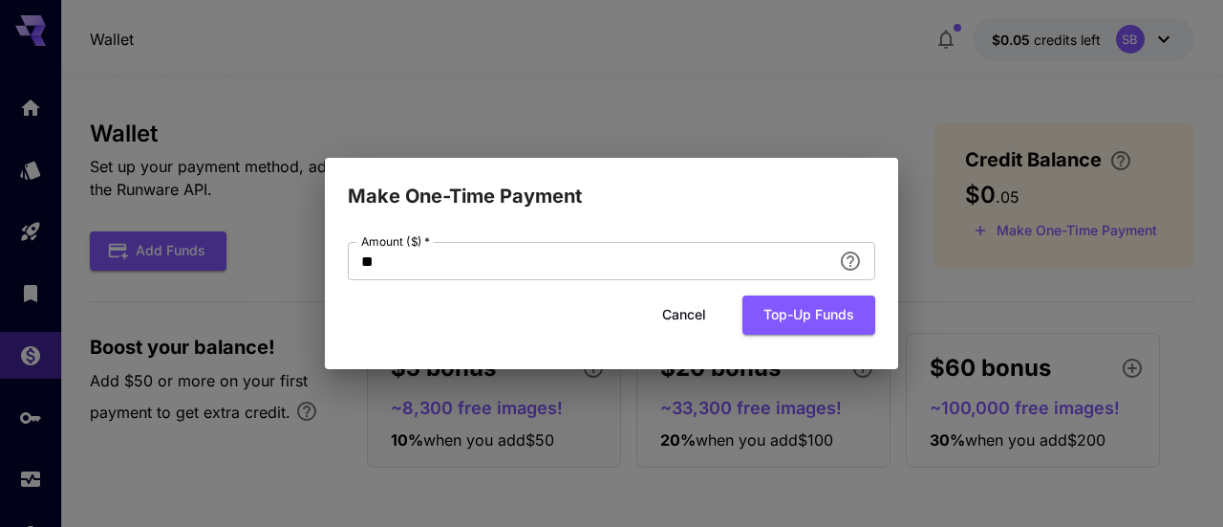
click at [700, 320] on button "Cancel" at bounding box center [684, 314] width 86 height 39
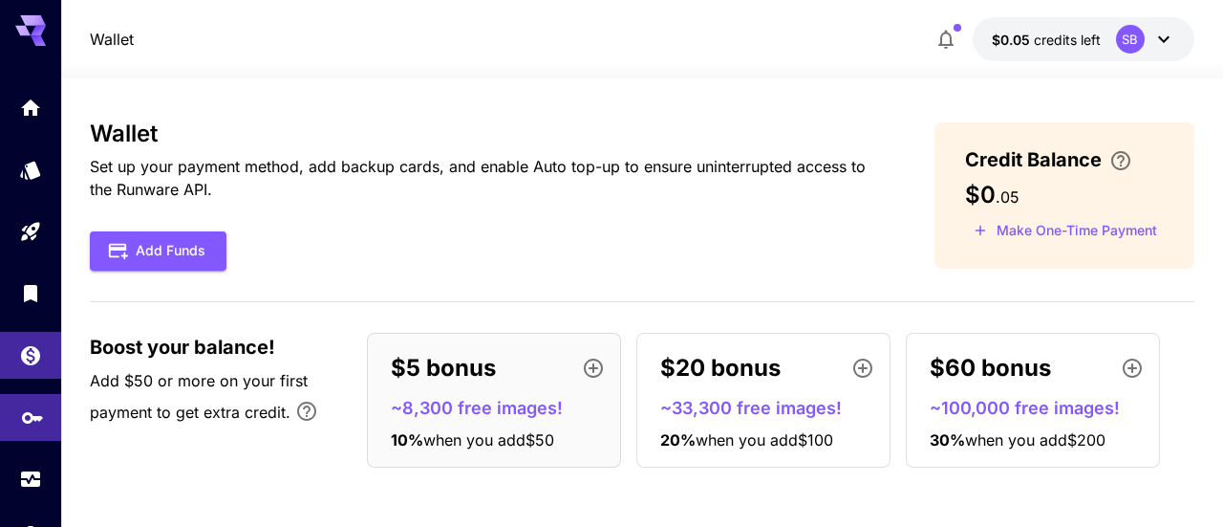
click at [29, 433] on link at bounding box center [30, 417] width 61 height 47
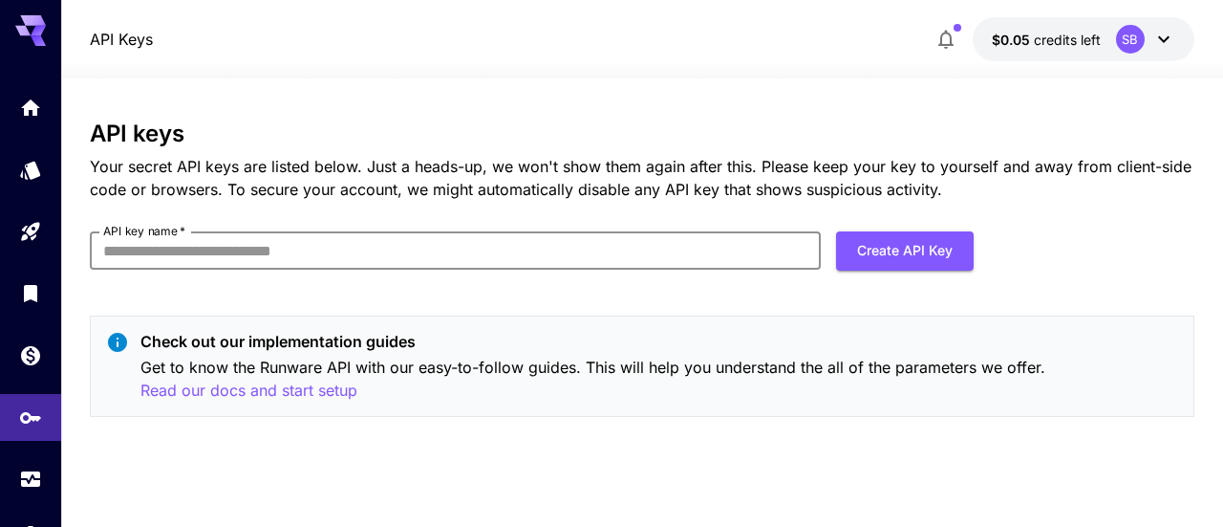
click at [527, 261] on input "API key name   *" at bounding box center [455, 250] width 730 height 38
type input "**********"
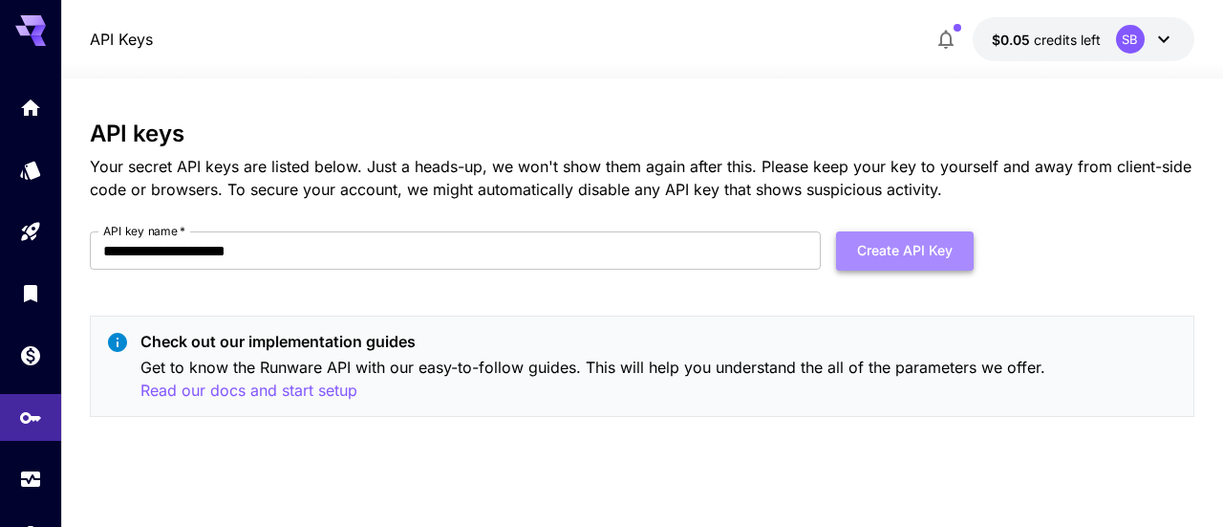
click at [909, 248] on button "Create API Key" at bounding box center [905, 250] width 138 height 39
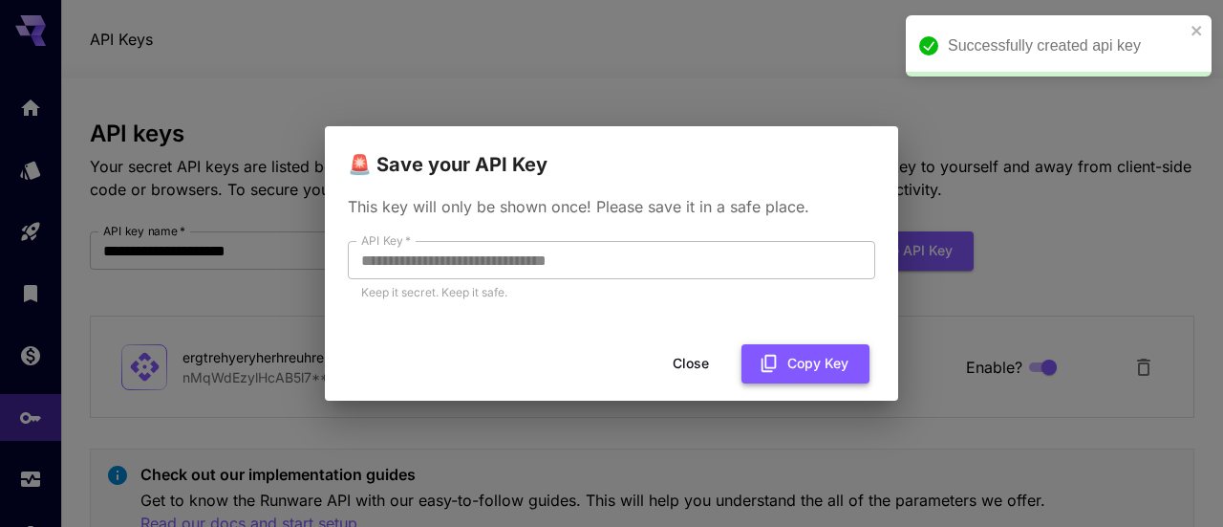
click at [798, 360] on button "Copy Key" at bounding box center [806, 363] width 128 height 39
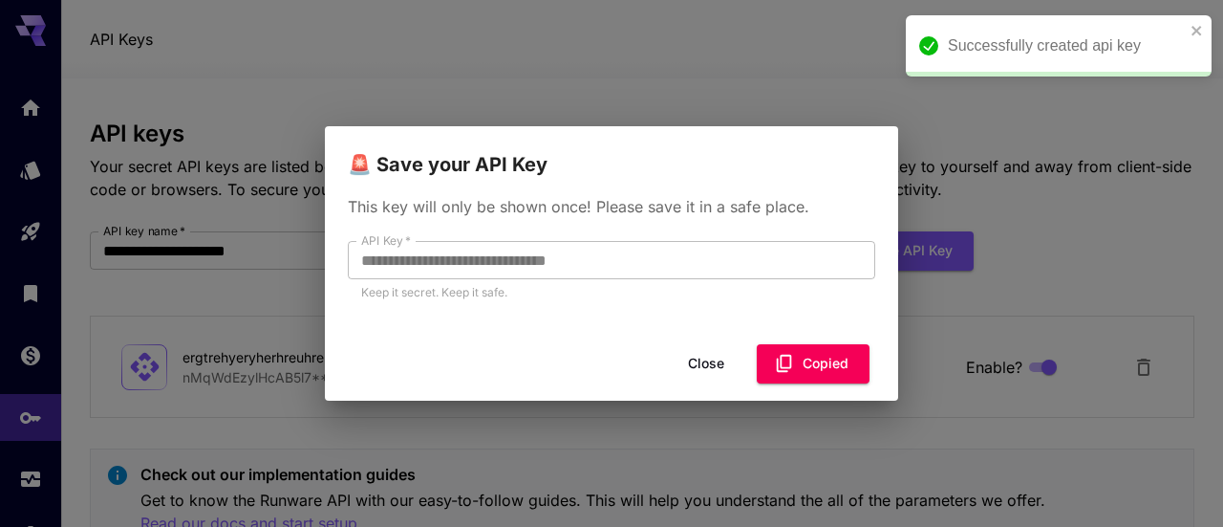
click at [725, 360] on button "Close" at bounding box center [706, 363] width 86 height 39
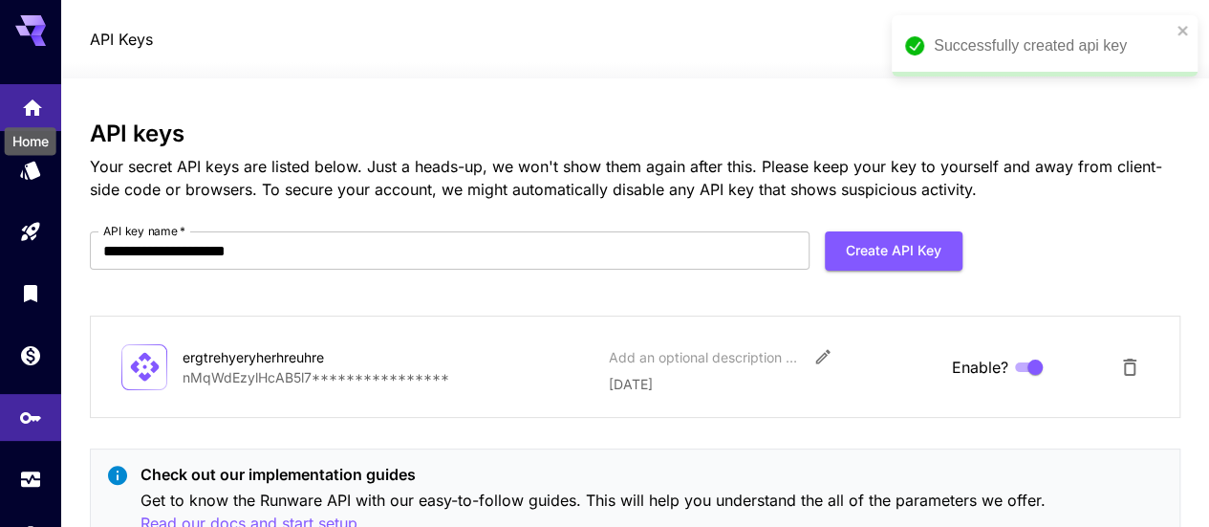
click at [24, 113] on icon "Home" at bounding box center [32, 102] width 23 height 23
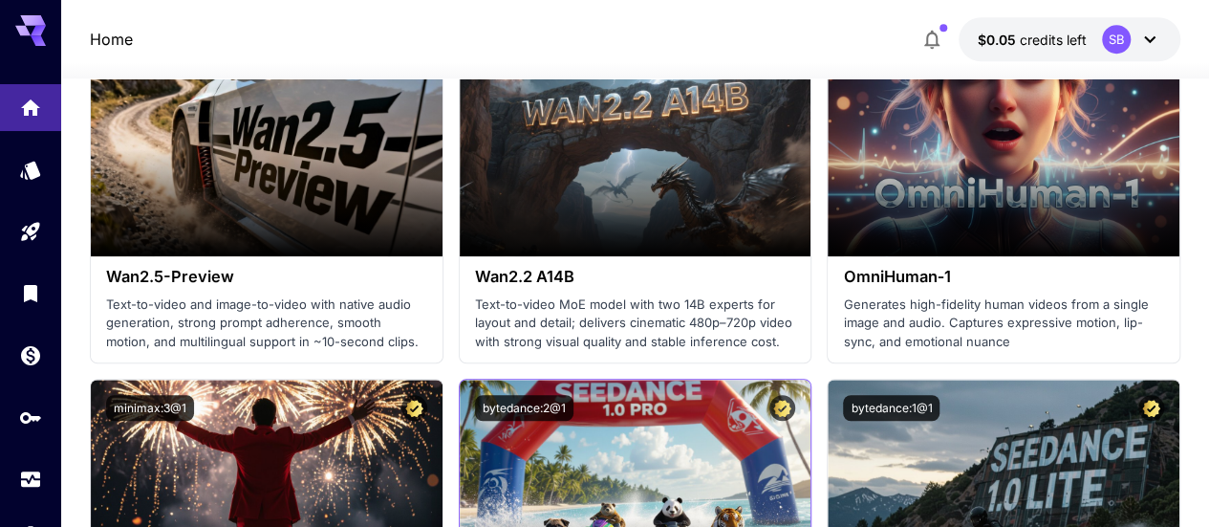
scroll to position [478, 0]
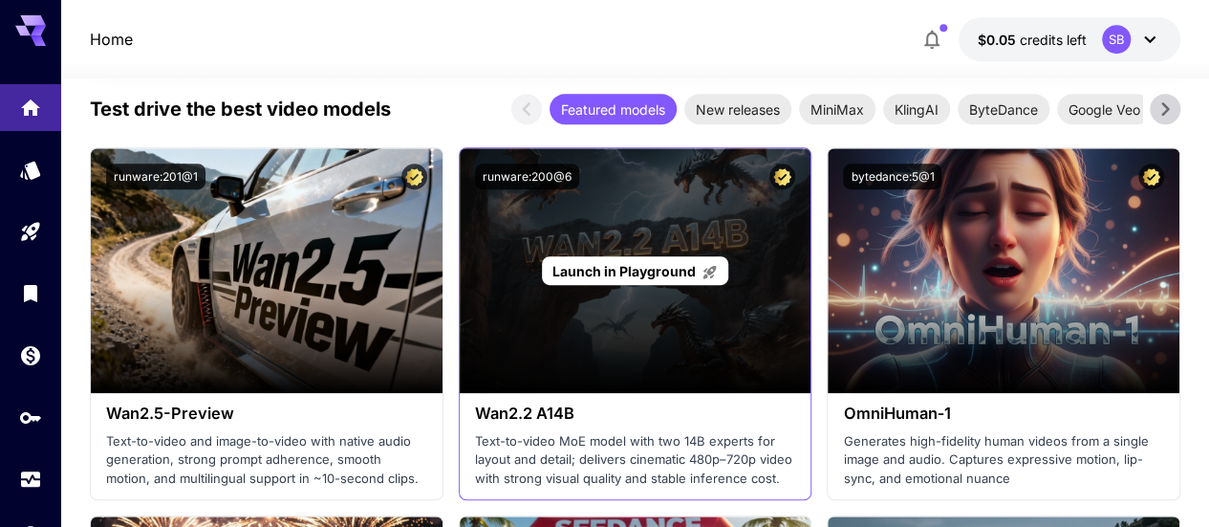
click at [689, 261] on p "Launch in Playground" at bounding box center [634, 271] width 165 height 20
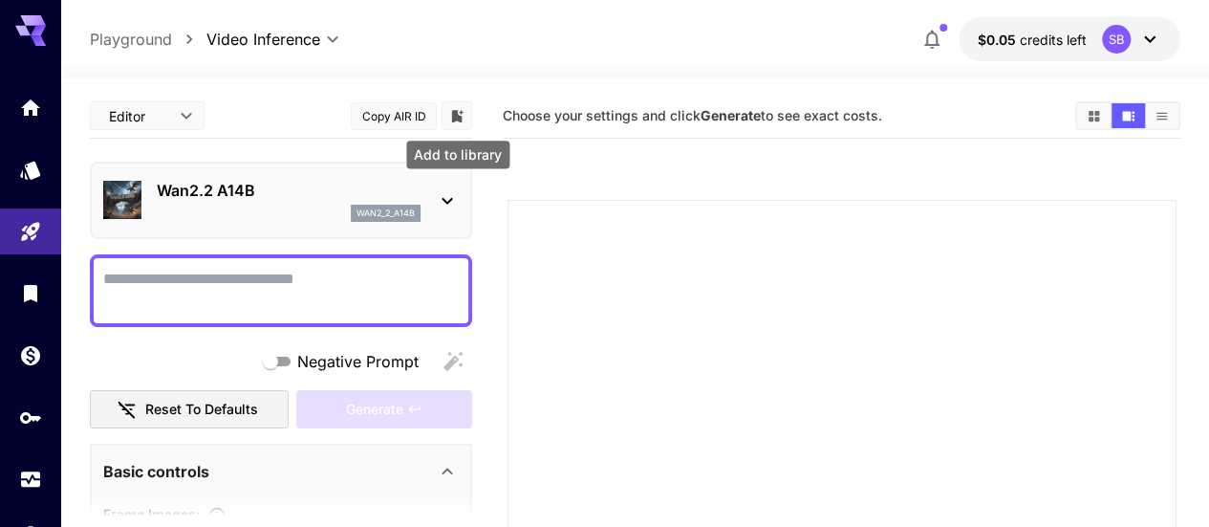
click at [458, 116] on icon "Add to library" at bounding box center [457, 116] width 11 height 12
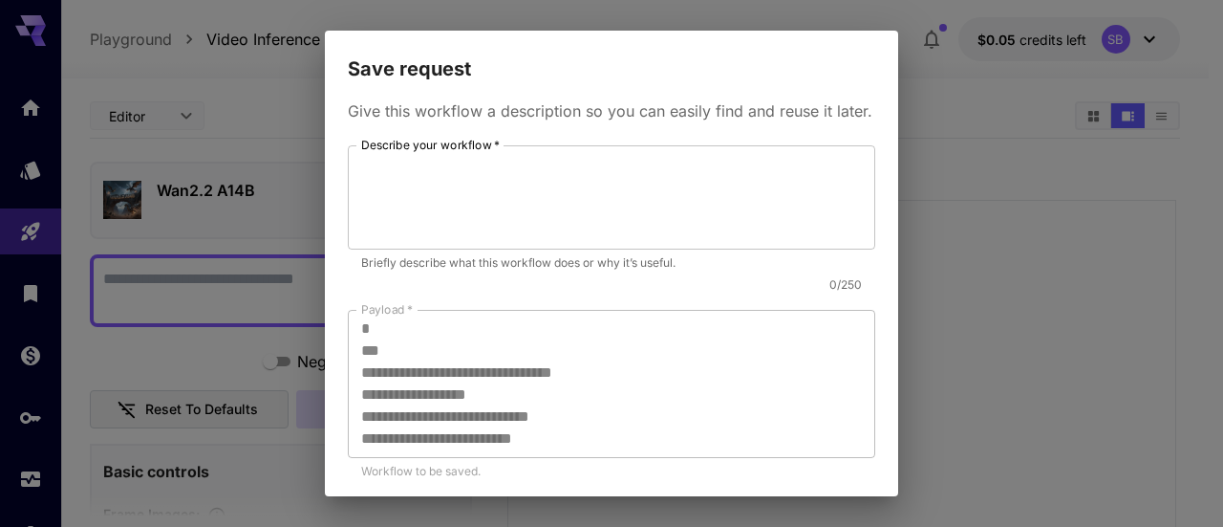
click at [949, 274] on div "**********" at bounding box center [611, 263] width 1223 height 527
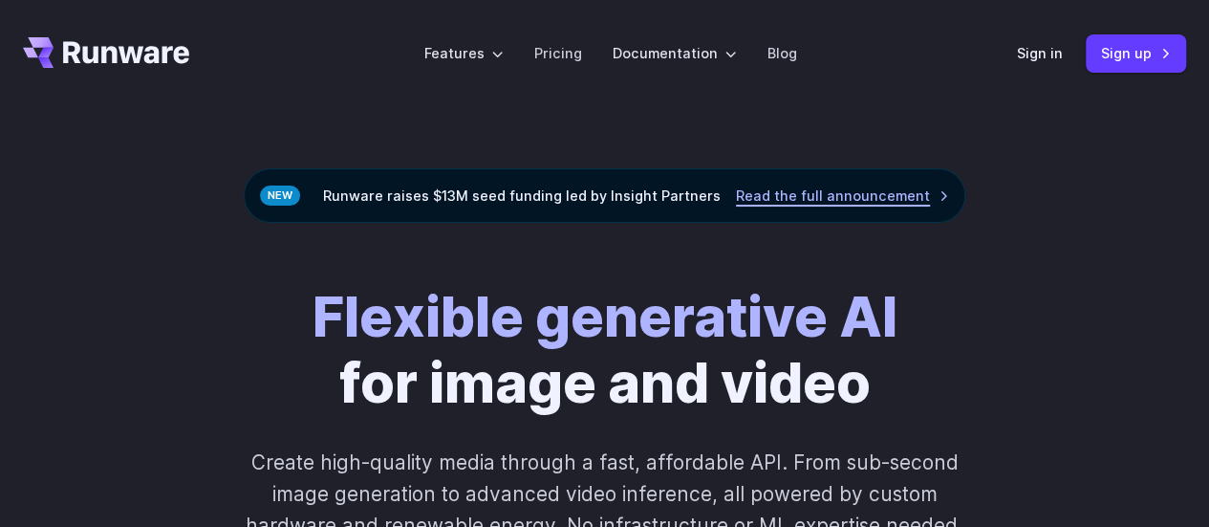
click at [824, 197] on link "Read the full announcement" at bounding box center [842, 195] width 213 height 22
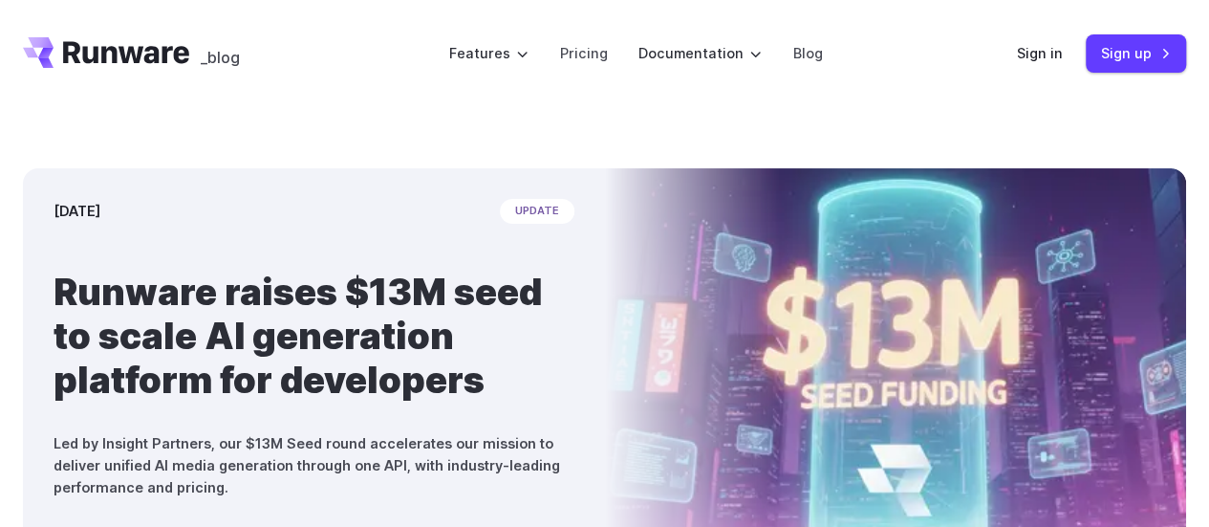
click at [1015, 54] on header "_blog Features Tasks Image generation Video generation Sonic Inference Engine™ …" at bounding box center [604, 53] width 1209 height 107
click at [1031, 49] on link "Sign in" at bounding box center [1040, 53] width 46 height 22
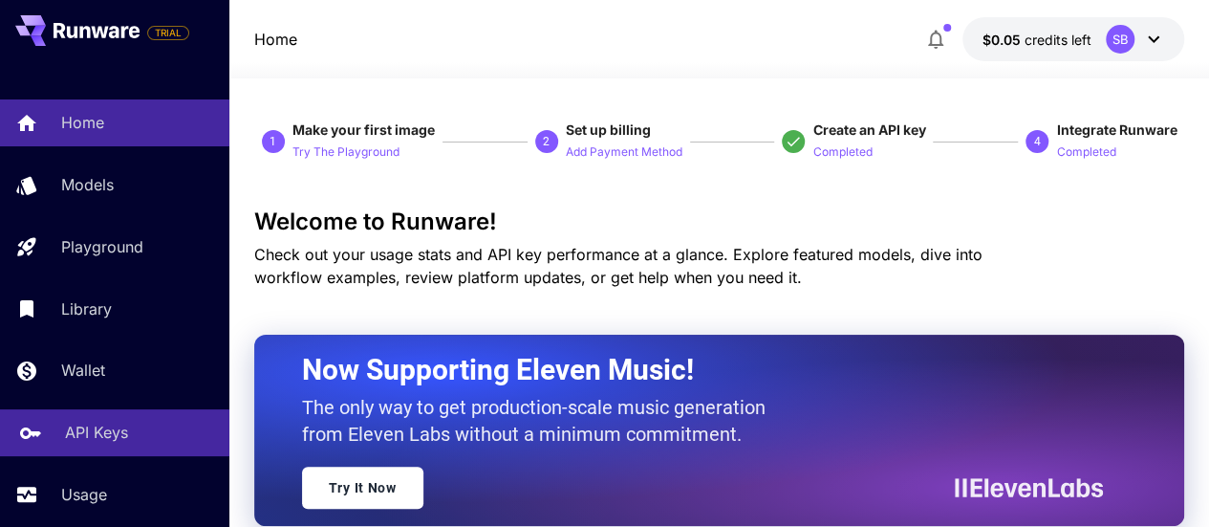
scroll to position [142, 0]
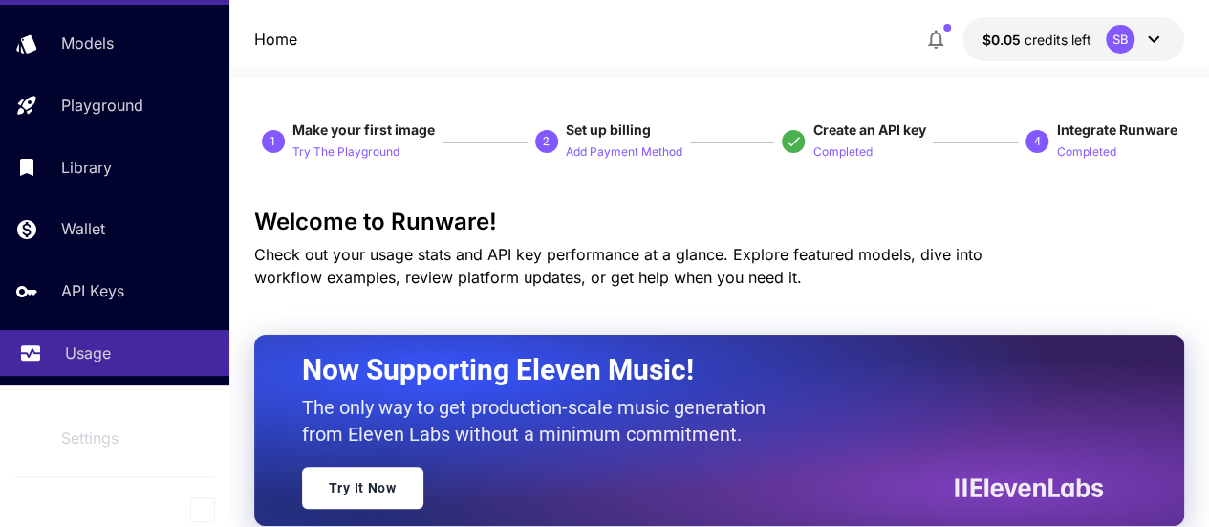
click at [78, 365] on link "Usage" at bounding box center [114, 353] width 229 height 47
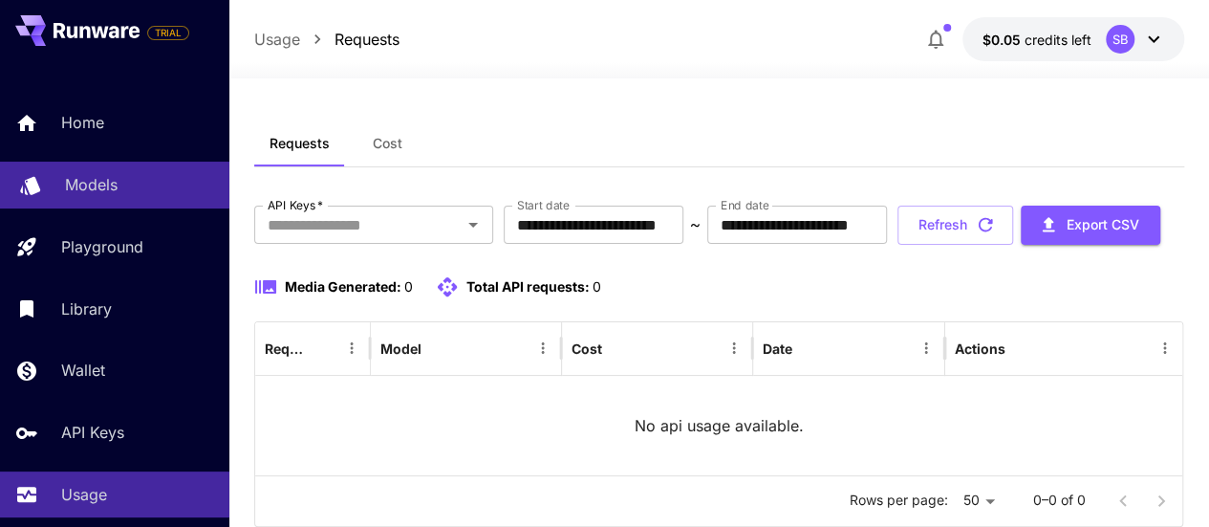
click at [122, 196] on div "Models" at bounding box center [139, 184] width 149 height 23
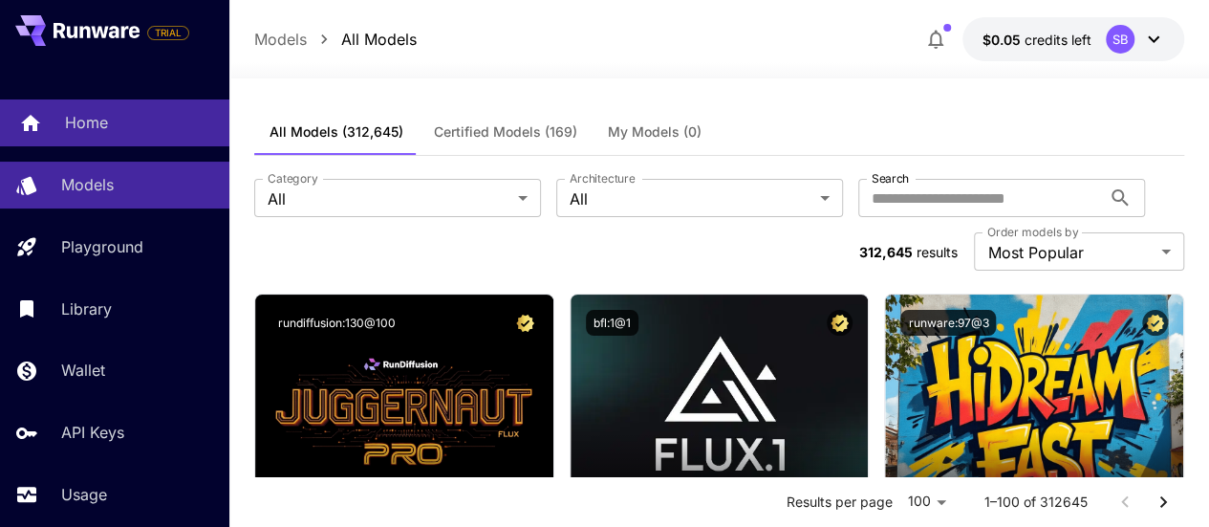
click at [131, 145] on link "Home" at bounding box center [114, 122] width 229 height 47
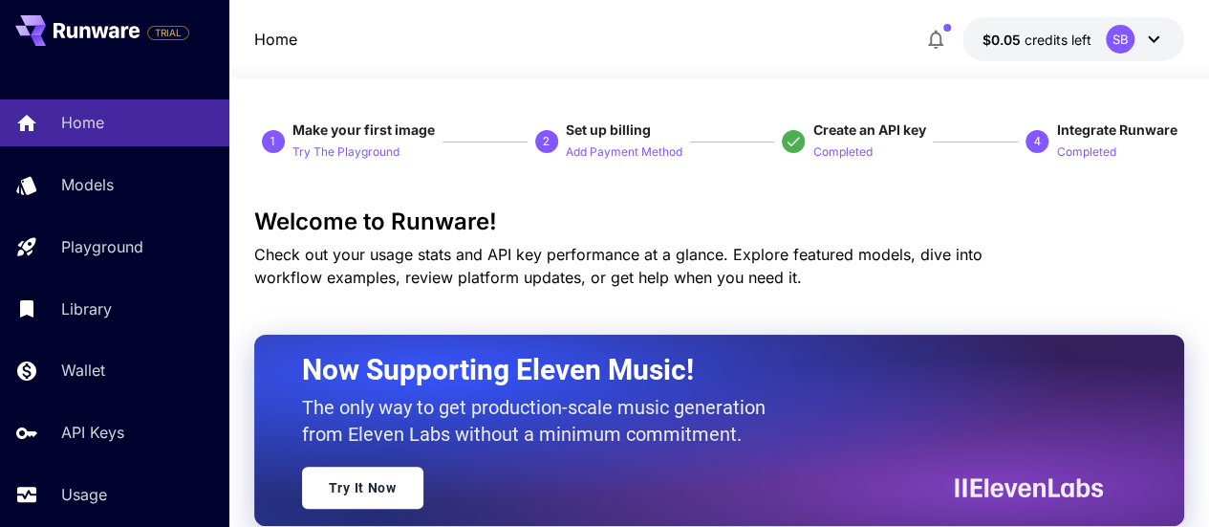
click at [143, 41] on div "TRIAL" at bounding box center [102, 30] width 174 height 31
click at [122, 32] on icon at bounding box center [125, 32] width 8 height 12
